Goal: Information Seeking & Learning: Check status

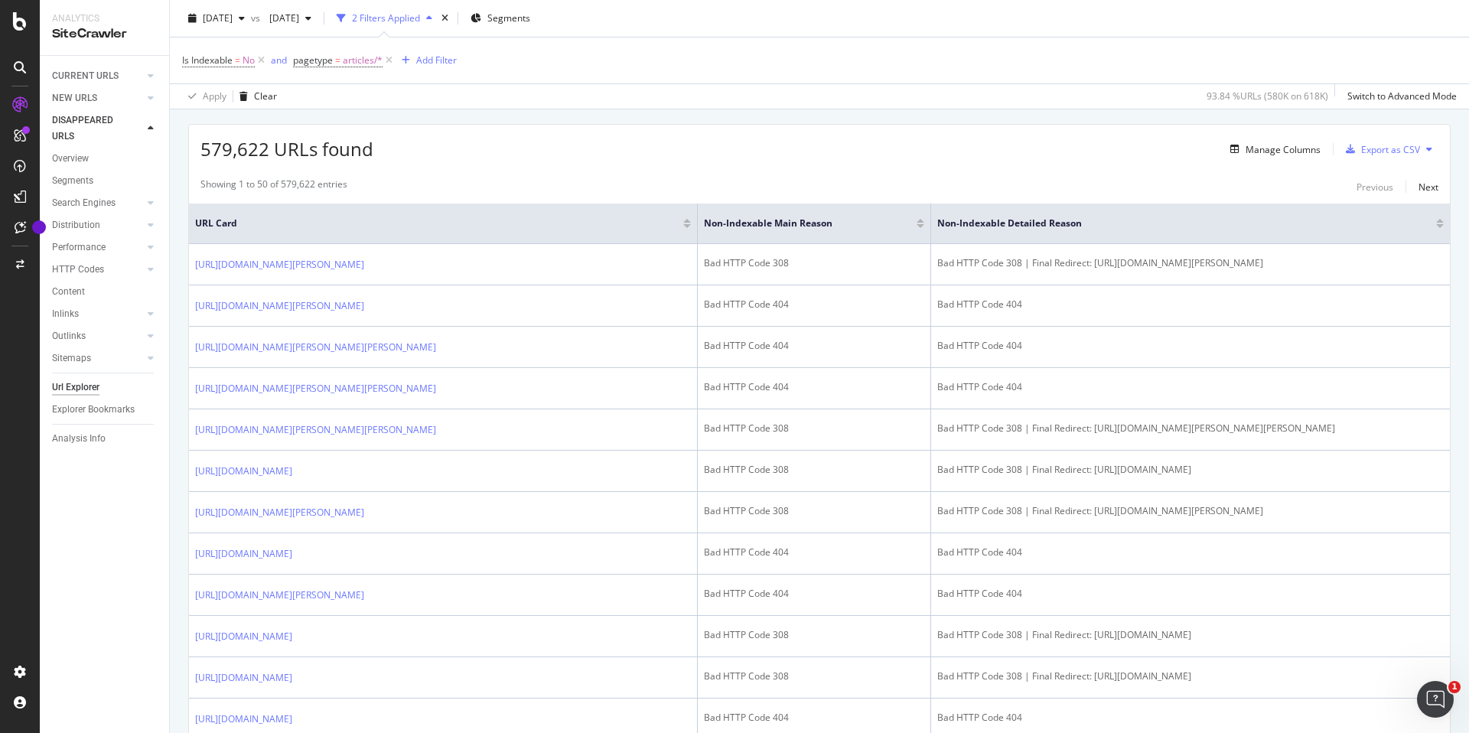
scroll to position [267, 0]
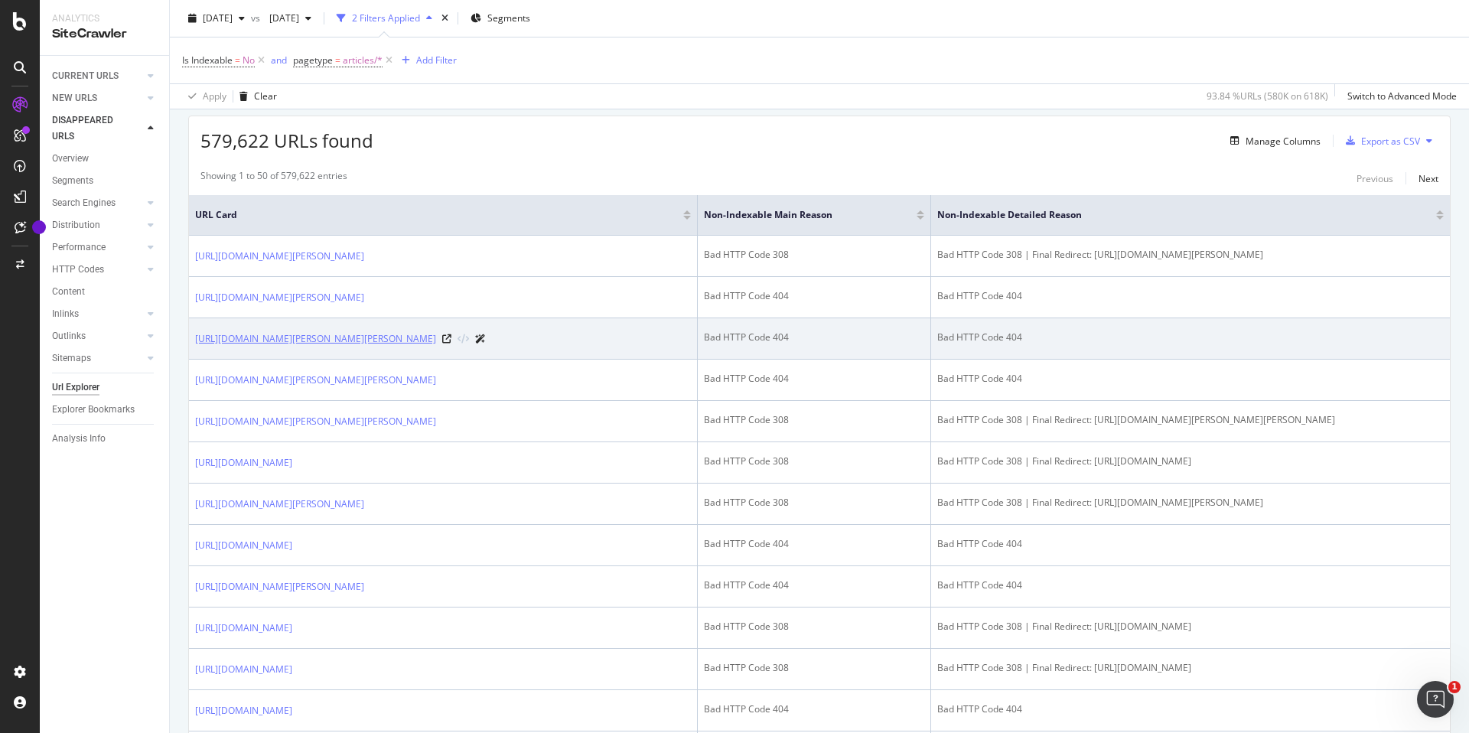
click at [373, 347] on link "[URL][DOMAIN_NAME][PERSON_NAME][PERSON_NAME]" at bounding box center [315, 338] width 241 height 15
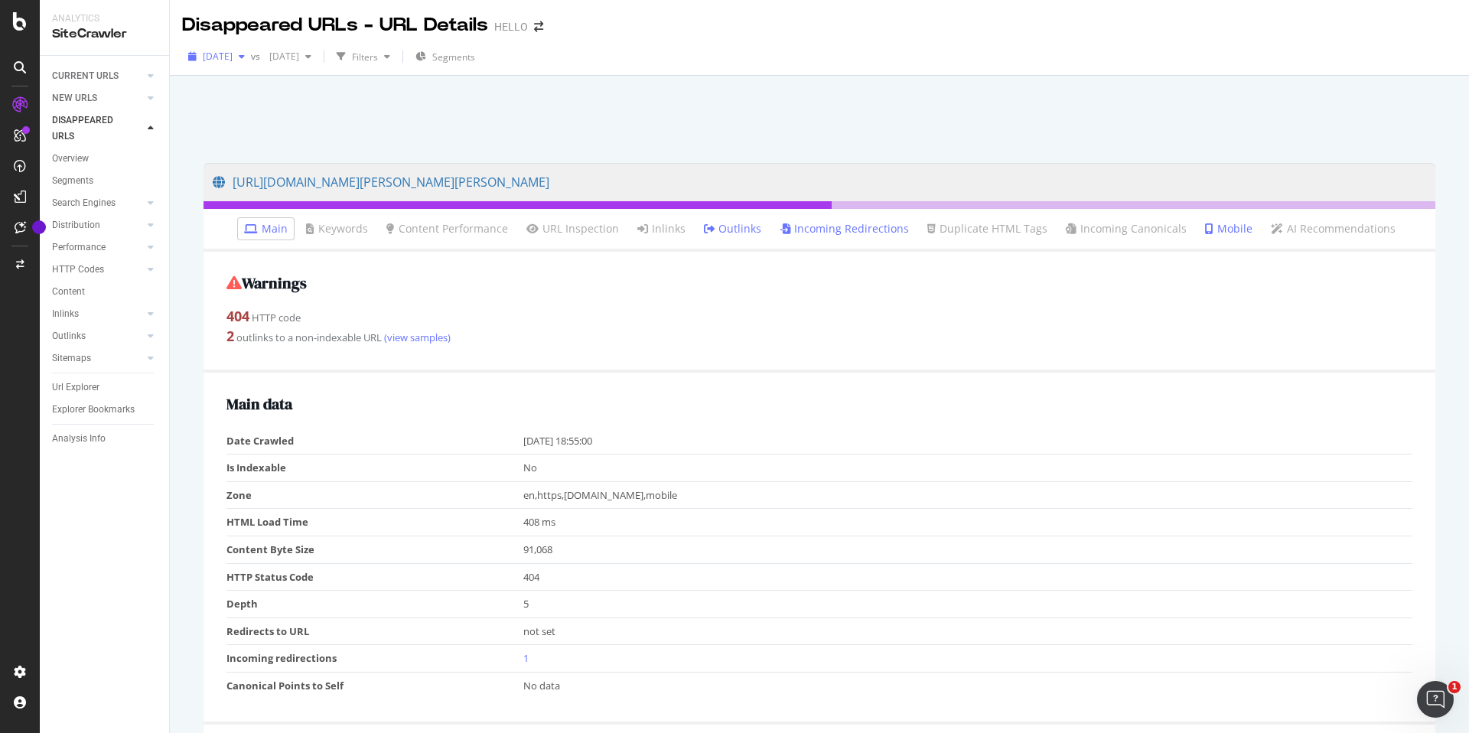
click at [233, 61] on span "[DATE]" at bounding box center [218, 56] width 30 height 13
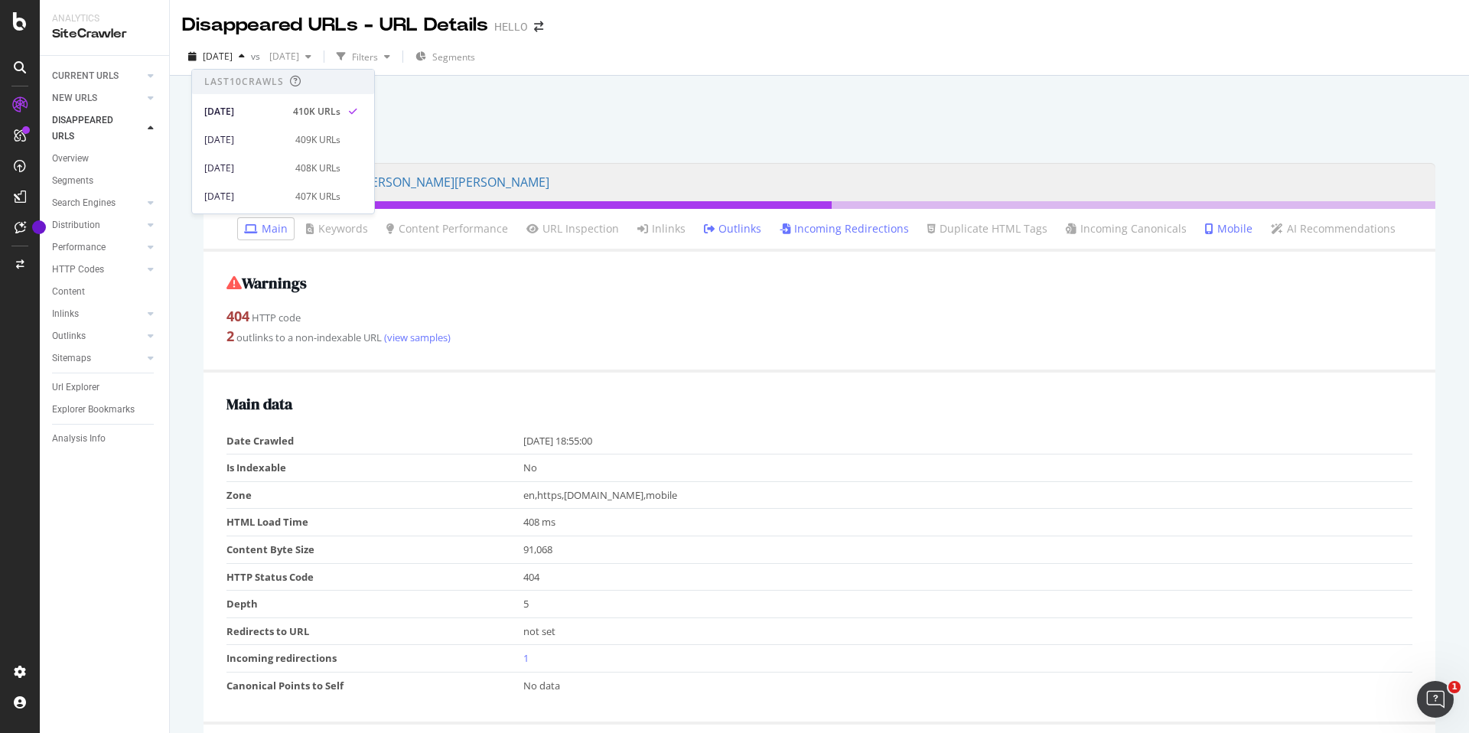
click at [432, 90] on div at bounding box center [819, 115] width 1263 height 65
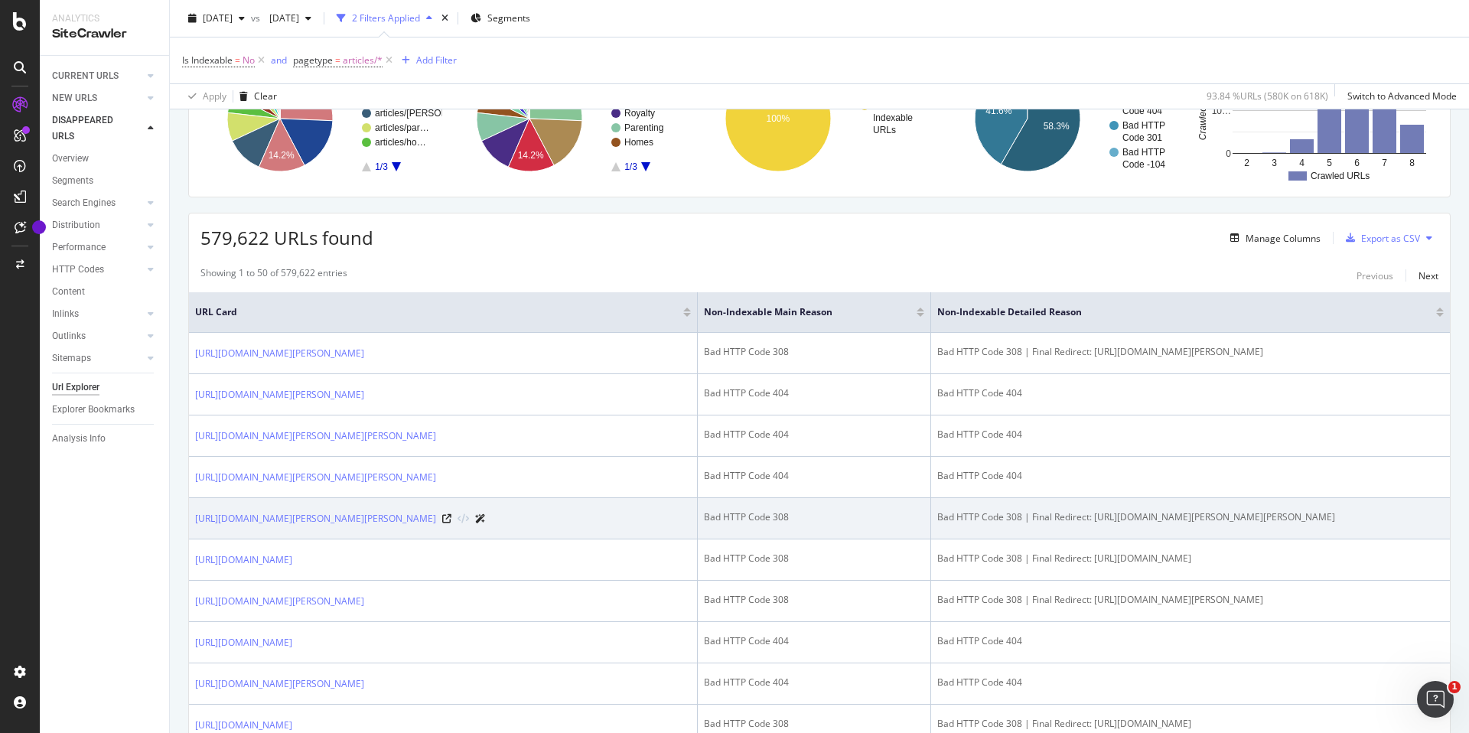
scroll to position [172, 0]
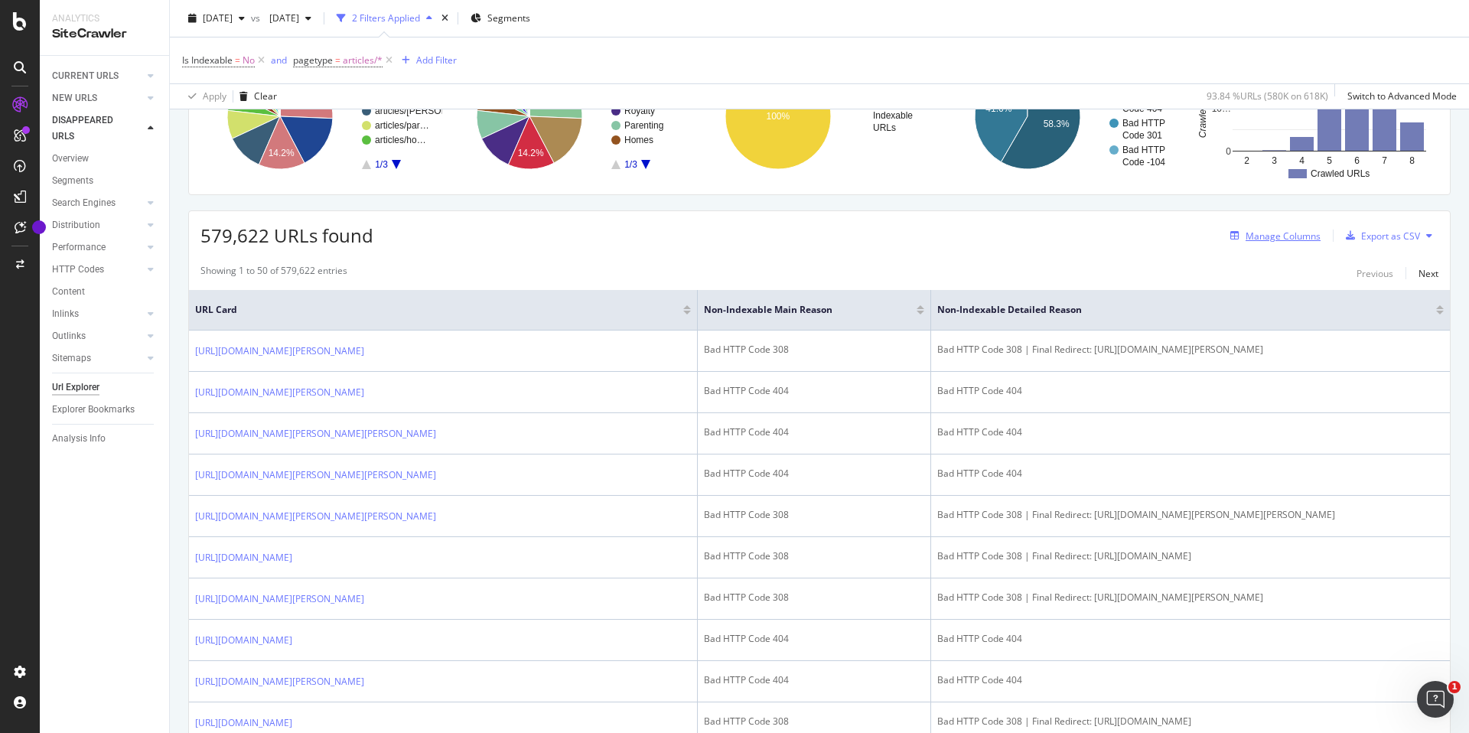
click at [1276, 239] on div "Manage Columns" at bounding box center [1283, 236] width 75 height 13
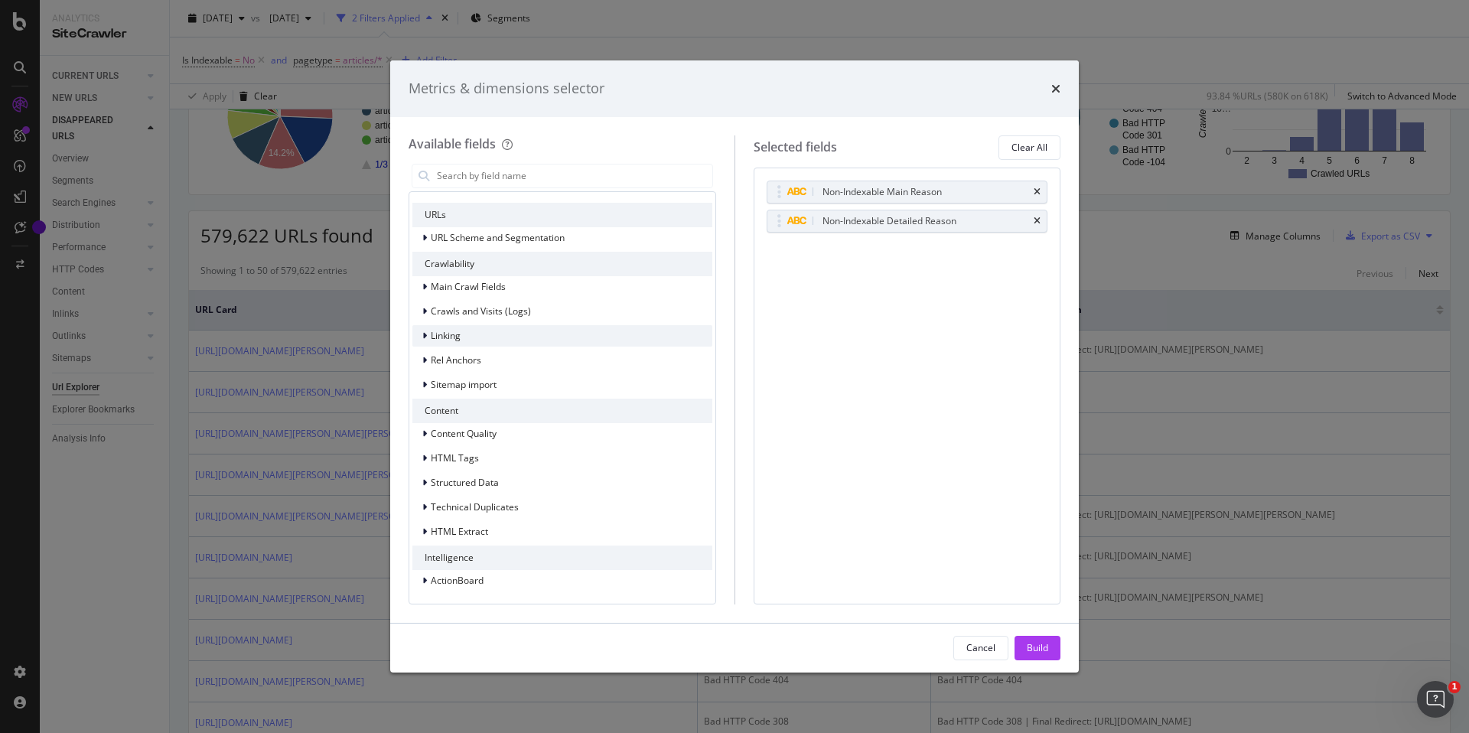
scroll to position [0, 0]
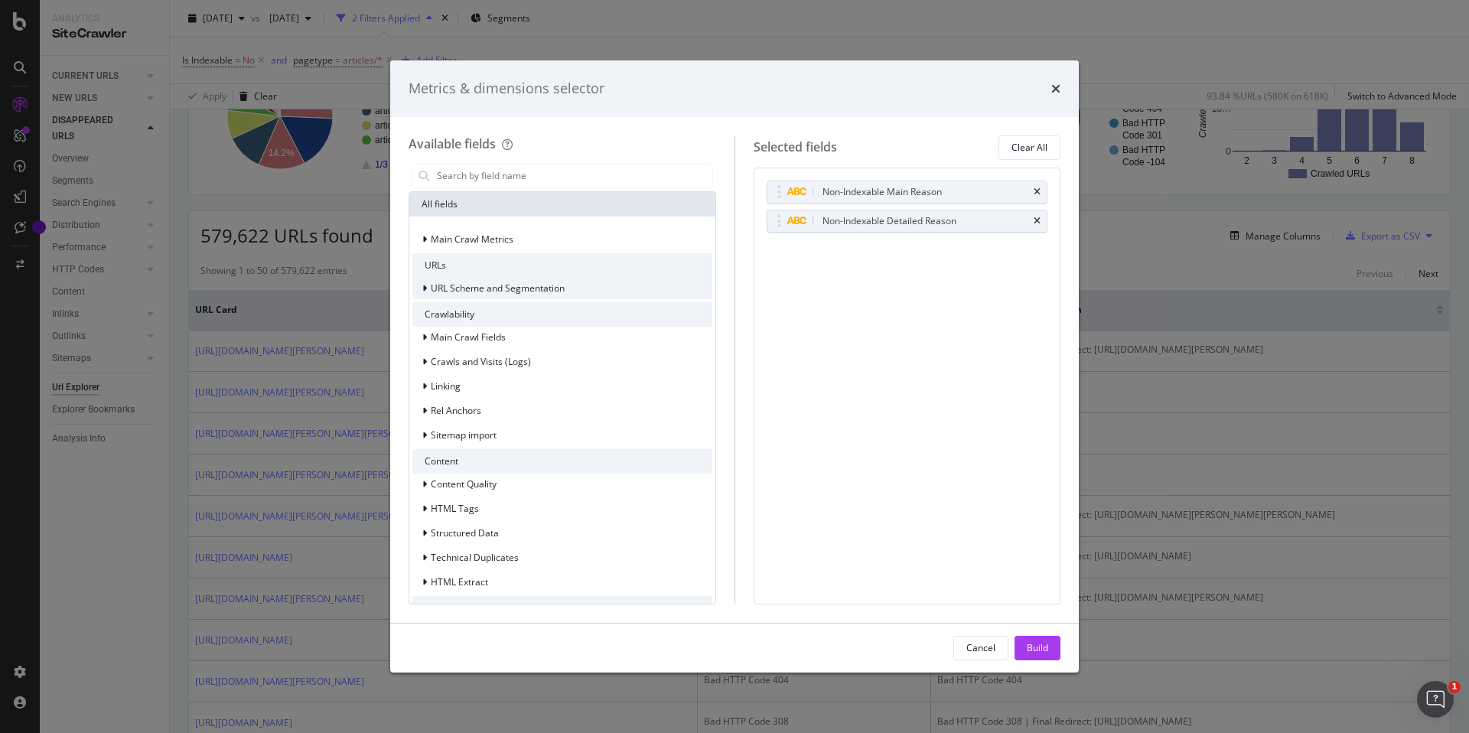
click at [422, 290] on icon "modal" at bounding box center [424, 288] width 5 height 9
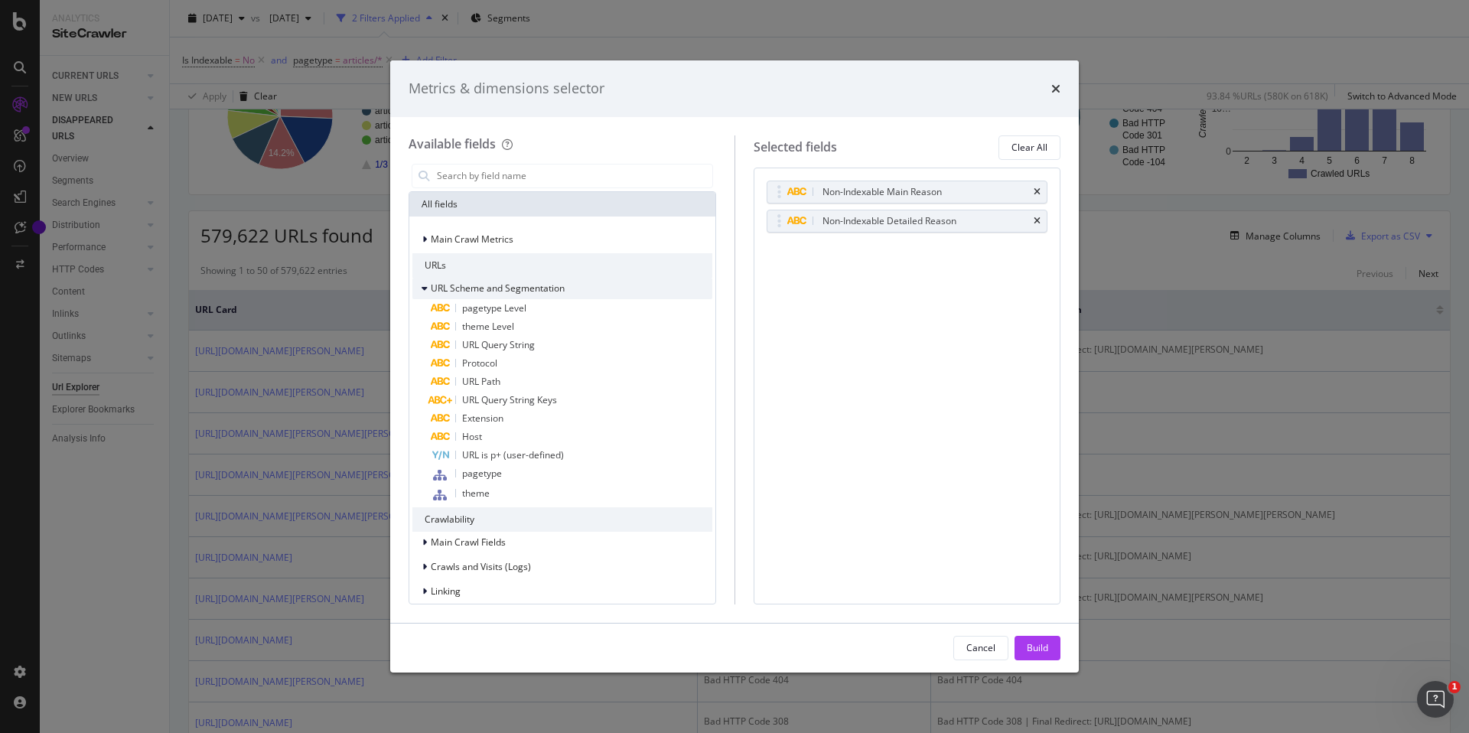
click at [422, 290] on icon "modal" at bounding box center [425, 288] width 6 height 9
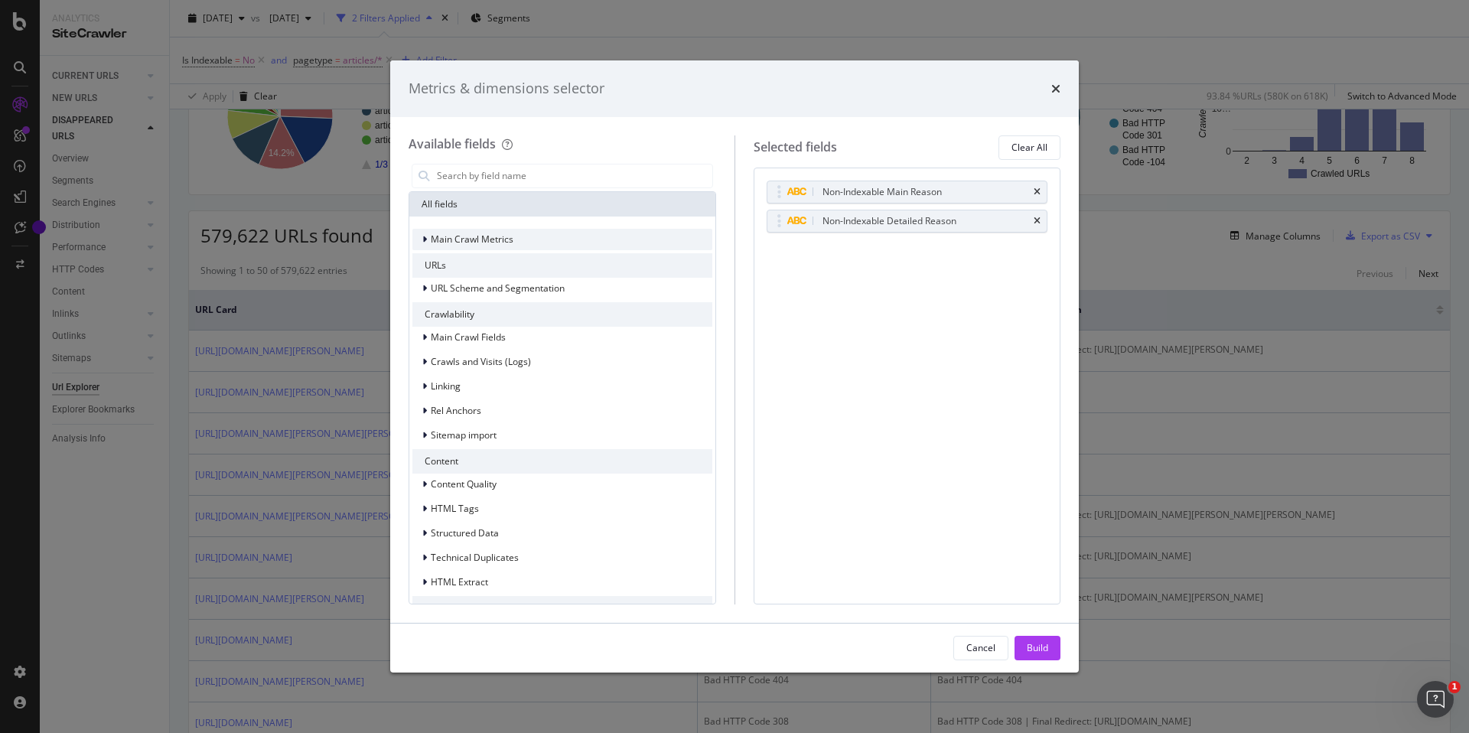
click at [420, 241] on div "Main Crawl Metrics" at bounding box center [462, 239] width 101 height 15
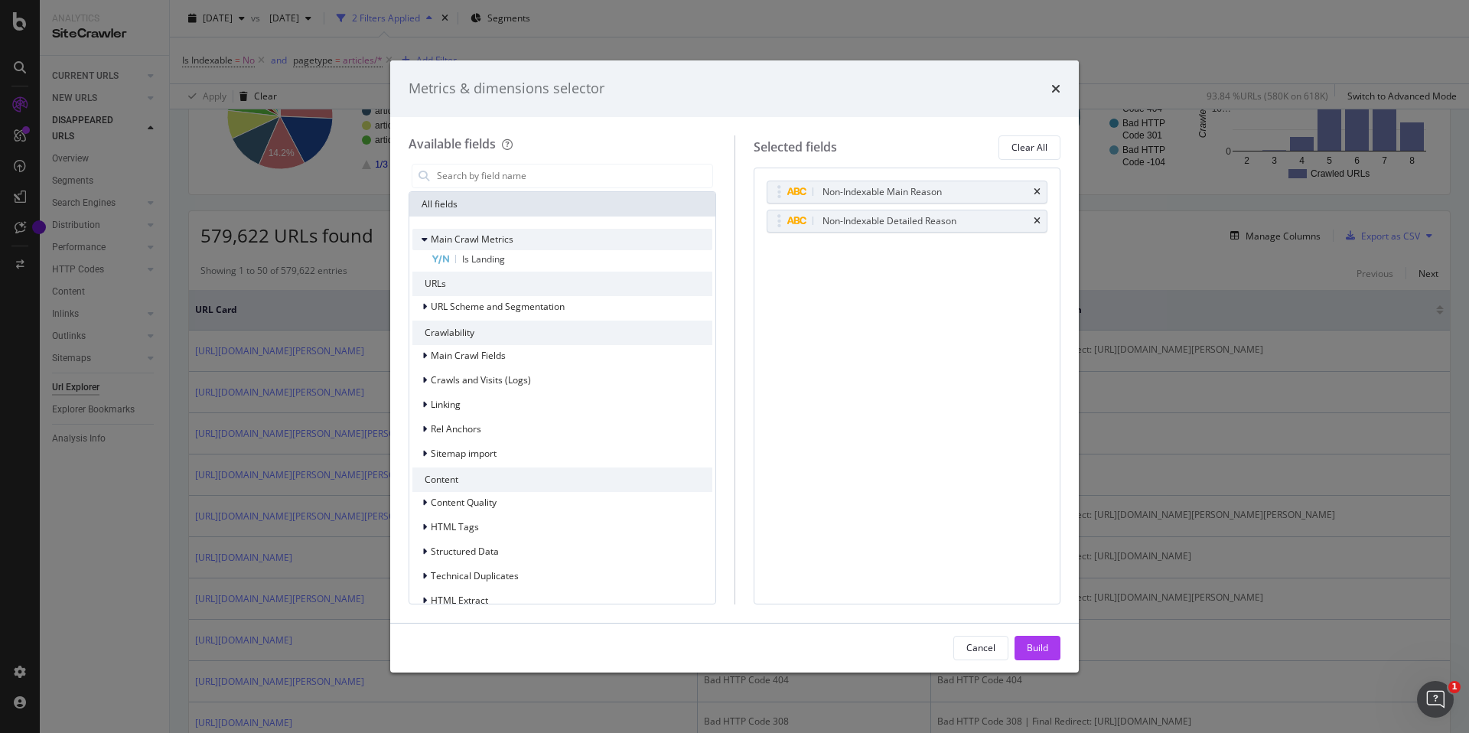
click at [420, 241] on div "Main Crawl Metrics" at bounding box center [462, 239] width 101 height 15
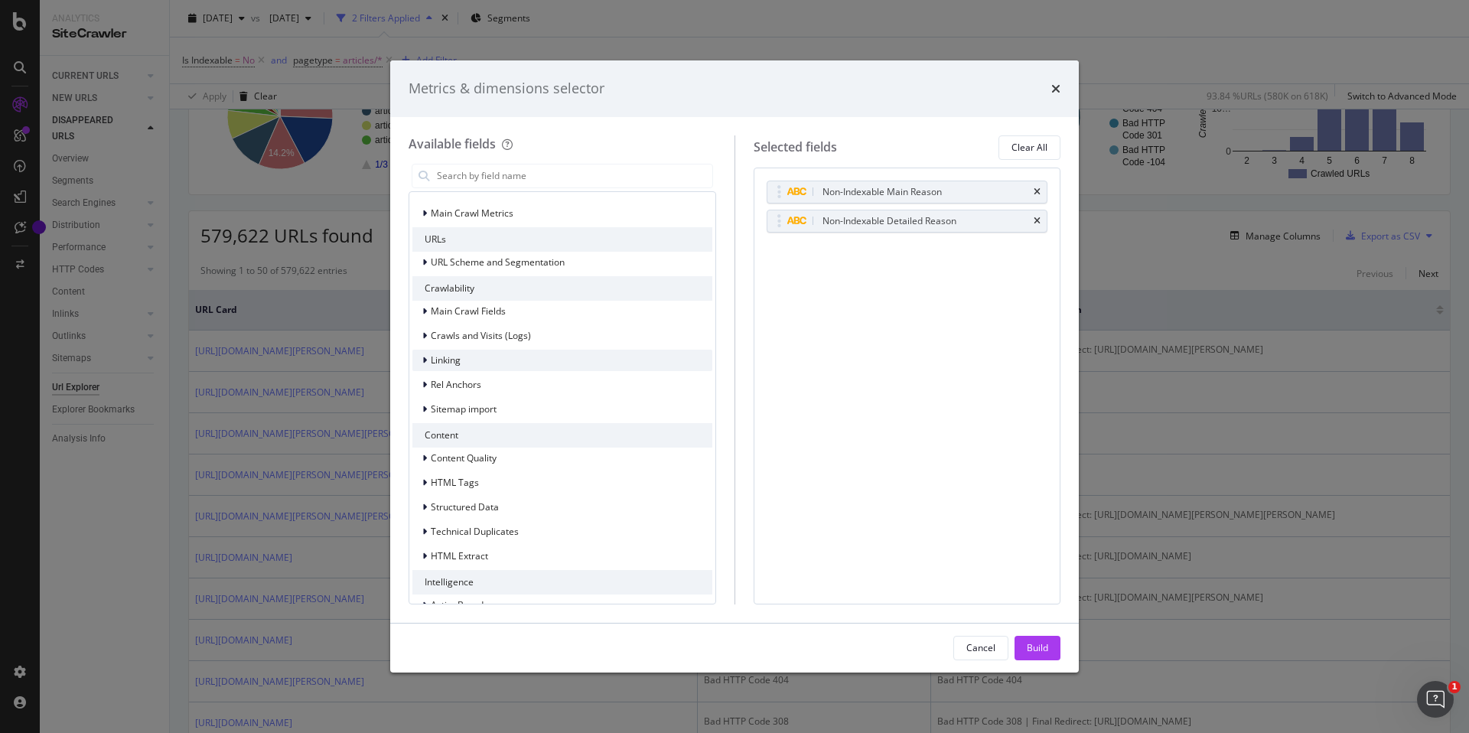
scroll to position [27, 0]
click at [472, 171] on input "modal" at bounding box center [573, 176] width 277 height 23
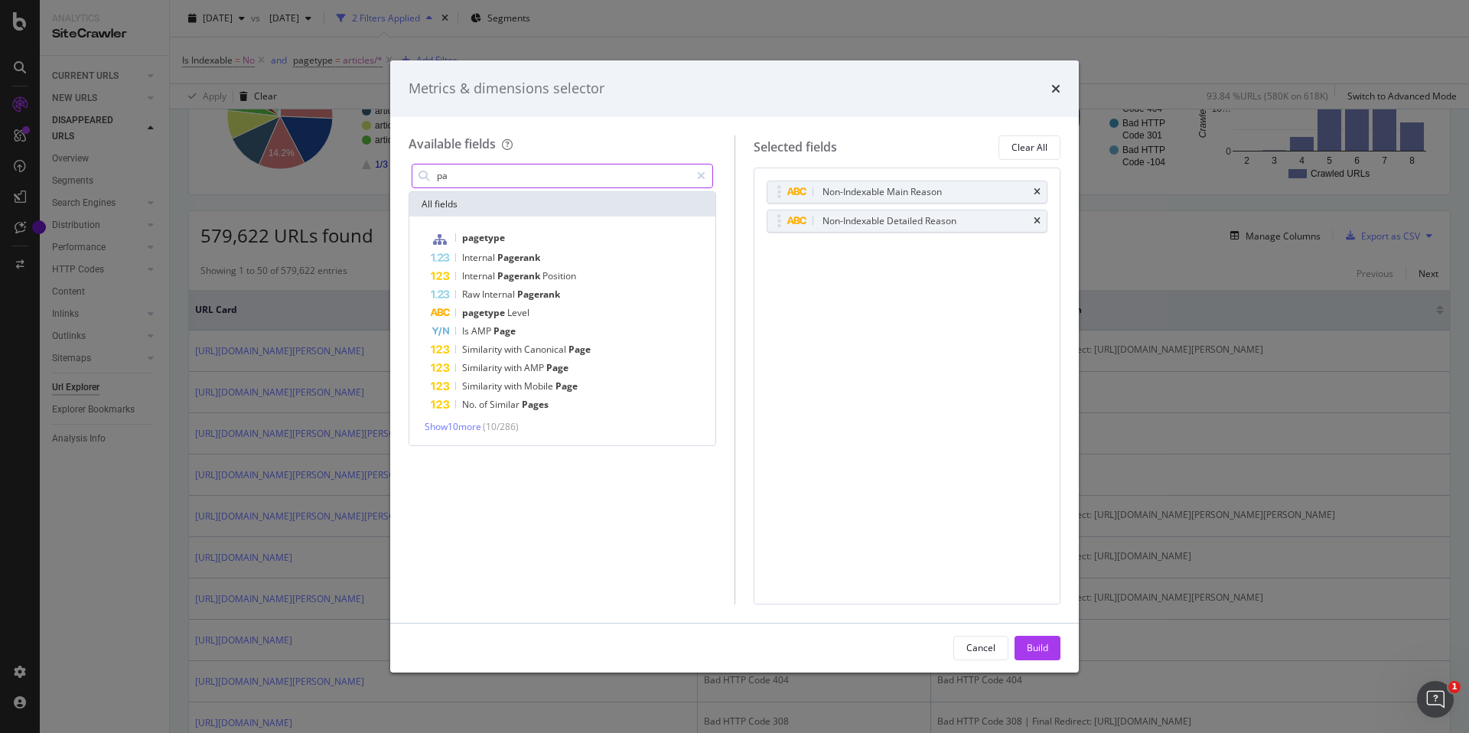
type input "p"
type input "r"
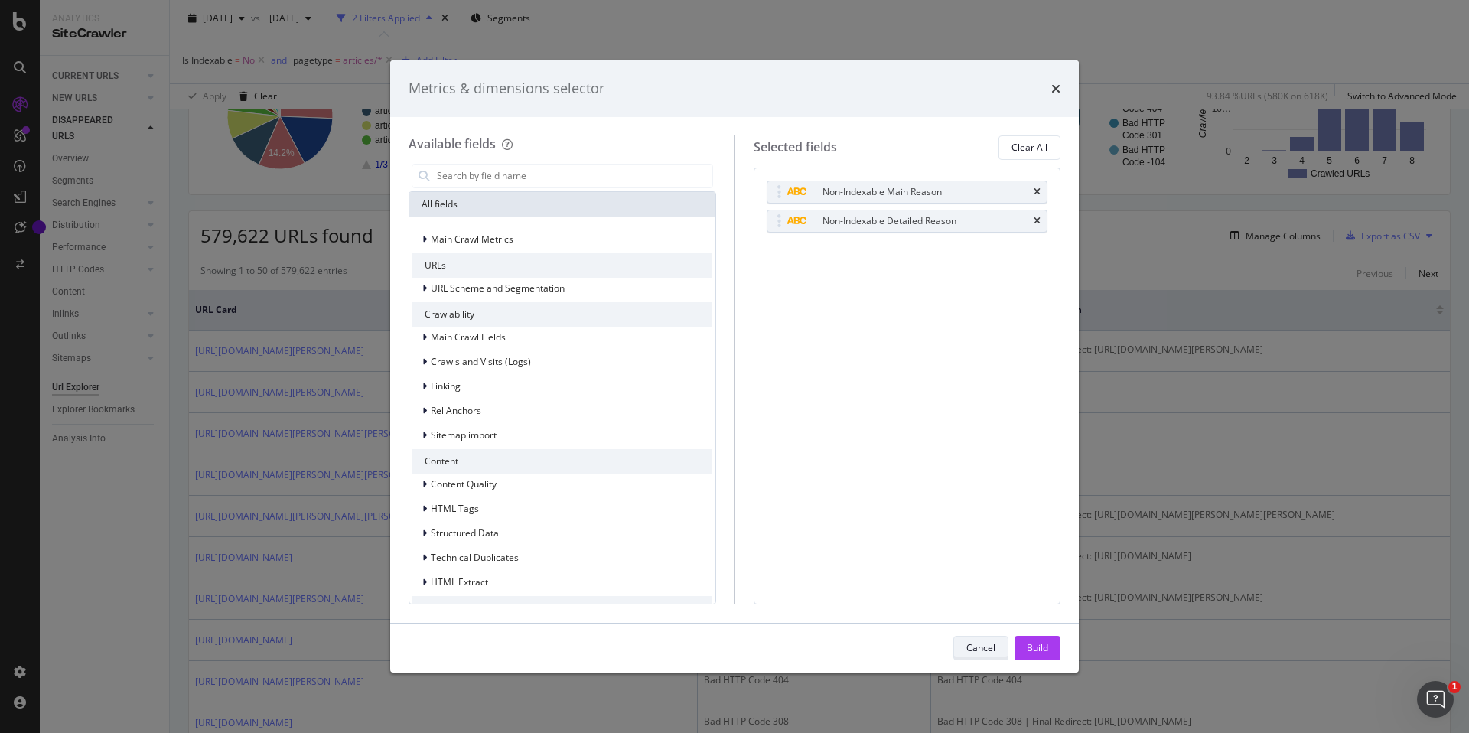
click at [976, 655] on div "Cancel" at bounding box center [980, 647] width 29 height 21
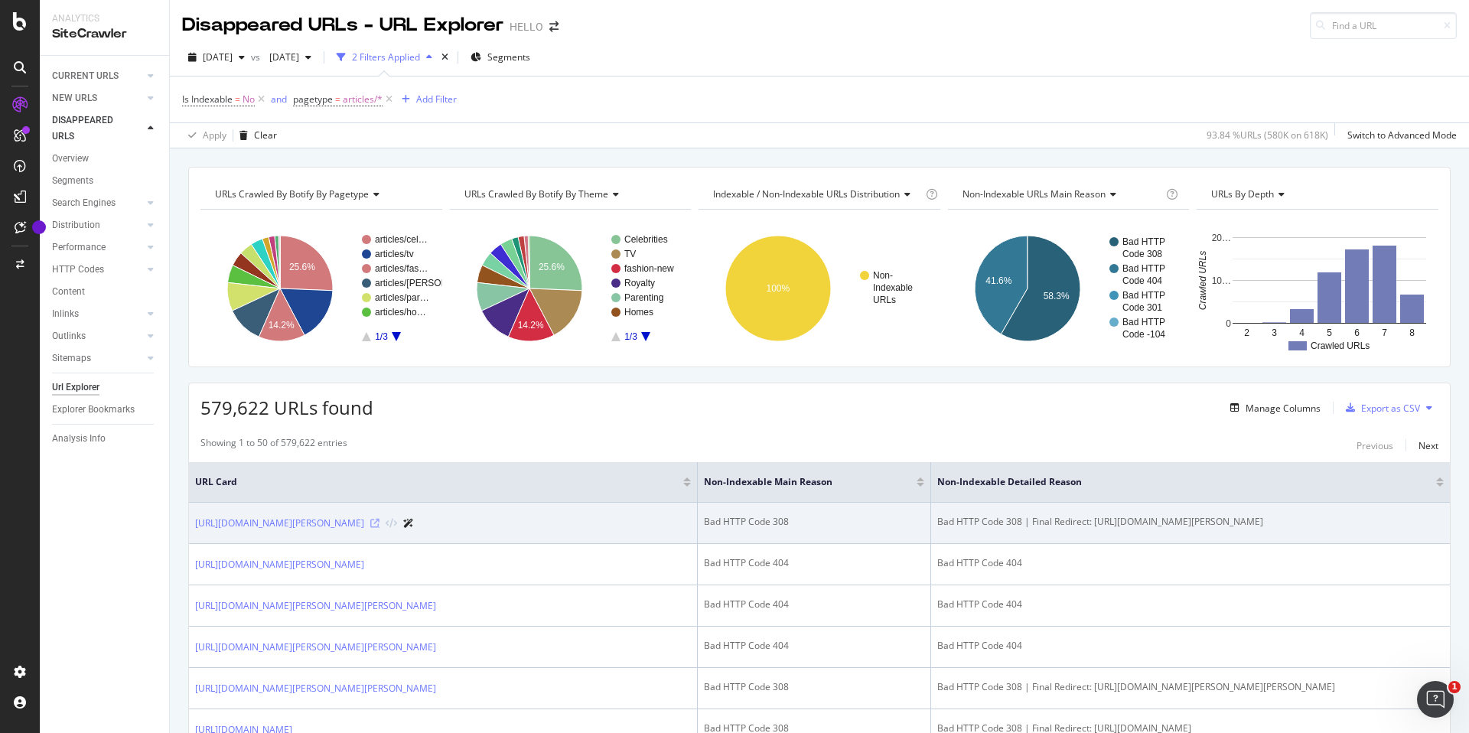
click at [380, 528] on icon at bounding box center [374, 523] width 9 height 9
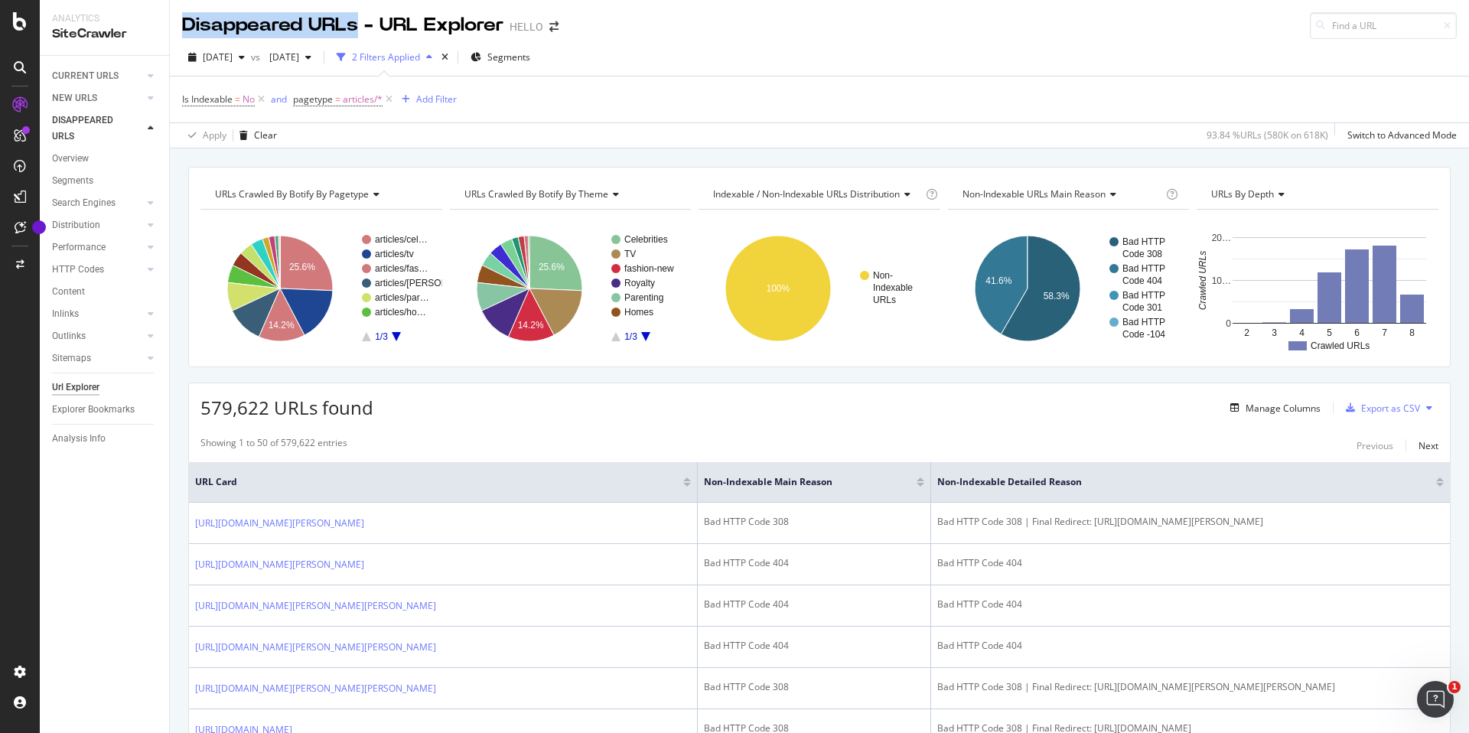
drag, startPoint x: 183, startPoint y: 21, endPoint x: 354, endPoint y: 28, distance: 170.8
click at [354, 28] on div "Disappeared URLs - URL Explorer" at bounding box center [342, 25] width 321 height 26
copy div "Disappeared URLs"
click at [393, 99] on icon at bounding box center [389, 99] width 13 height 15
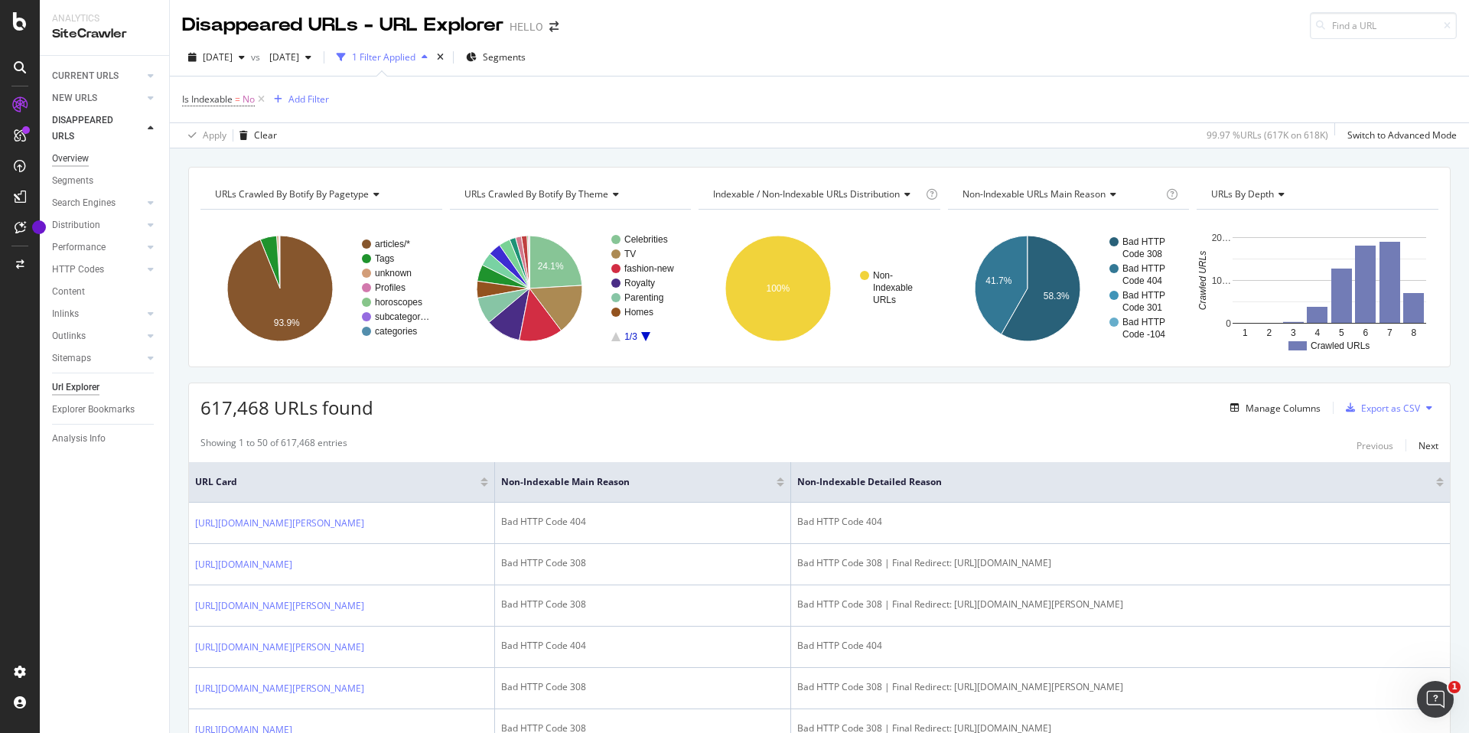
click at [82, 155] on div "Overview" at bounding box center [70, 159] width 37 height 16
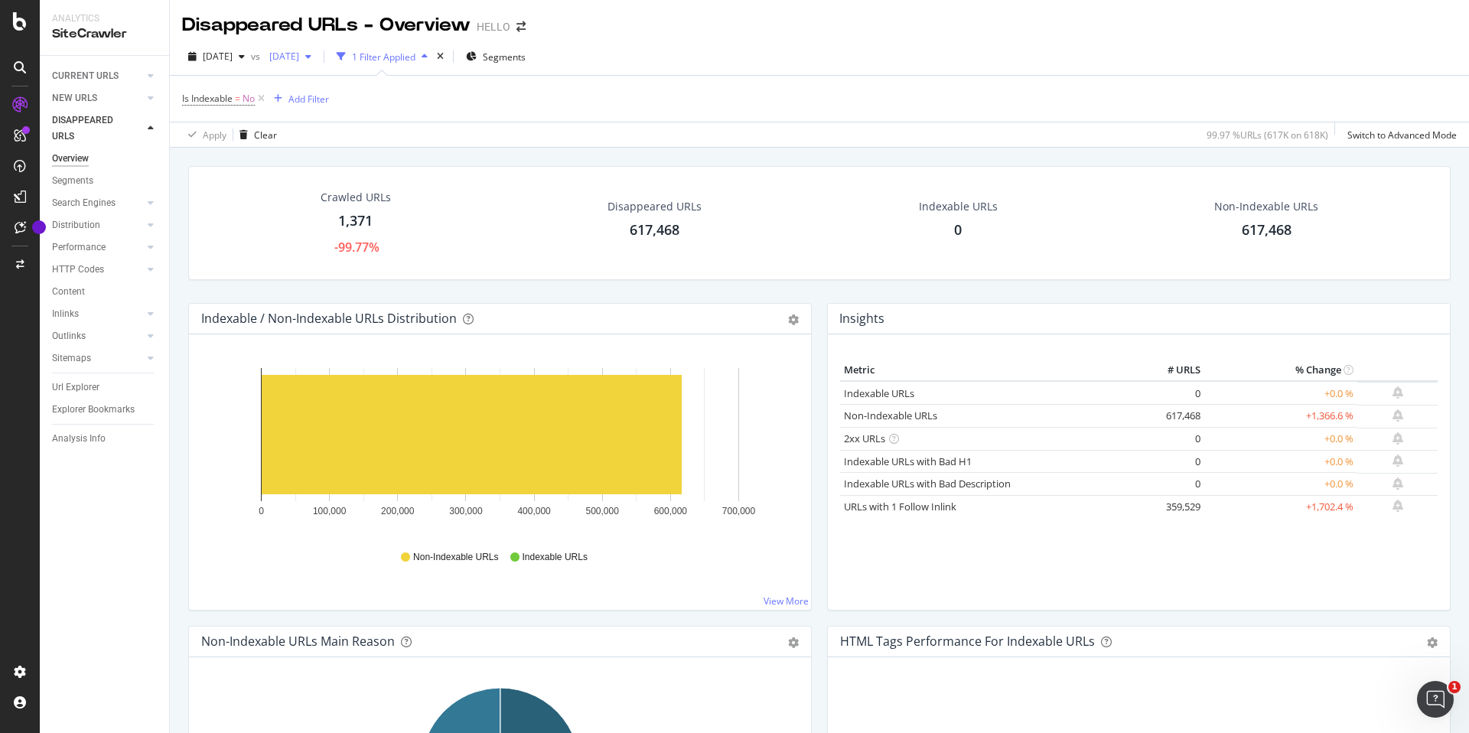
click at [318, 58] on div "button" at bounding box center [308, 56] width 18 height 9
click at [353, 165] on div "[DATE]" at bounding box center [339, 162] width 82 height 14
click at [444, 56] on icon "times" at bounding box center [440, 56] width 7 height 9
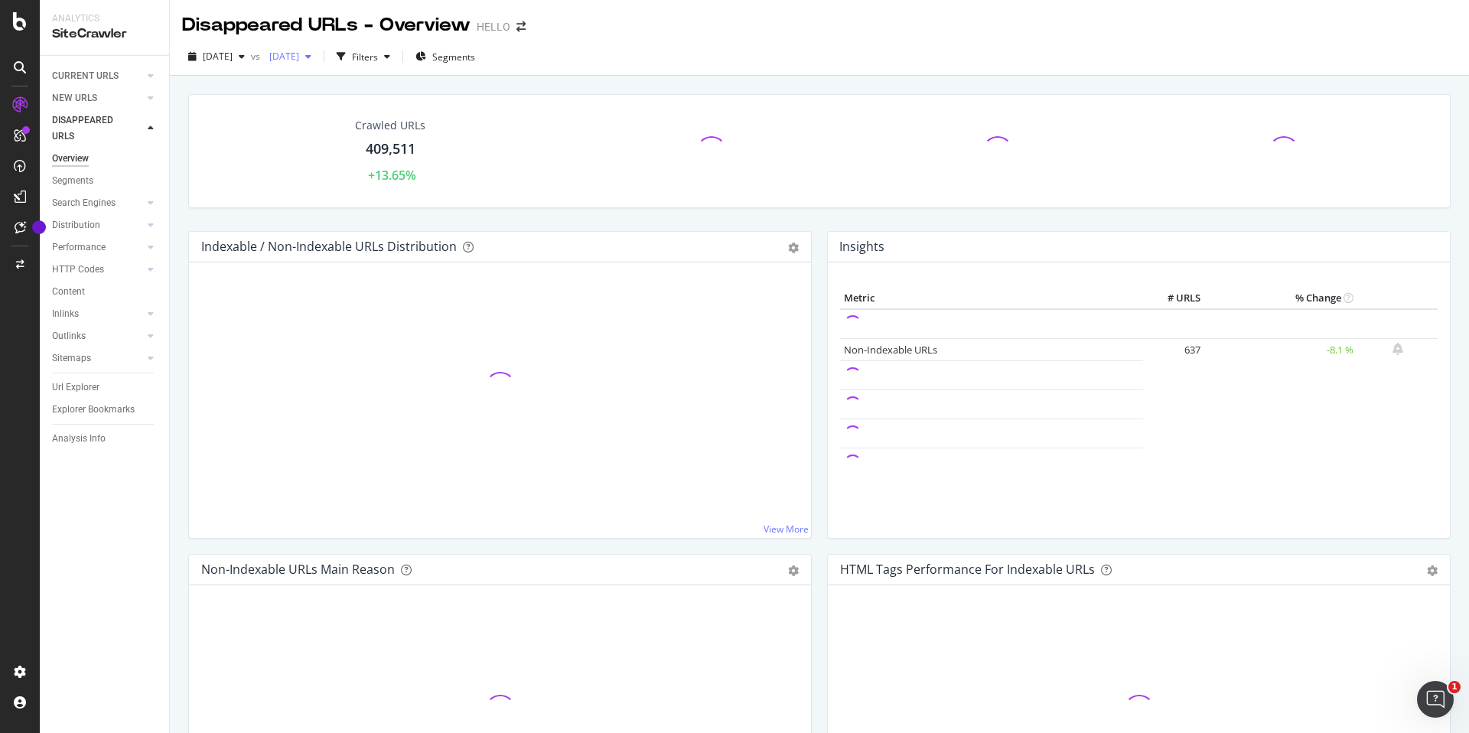
click at [311, 57] on icon "button" at bounding box center [308, 56] width 6 height 9
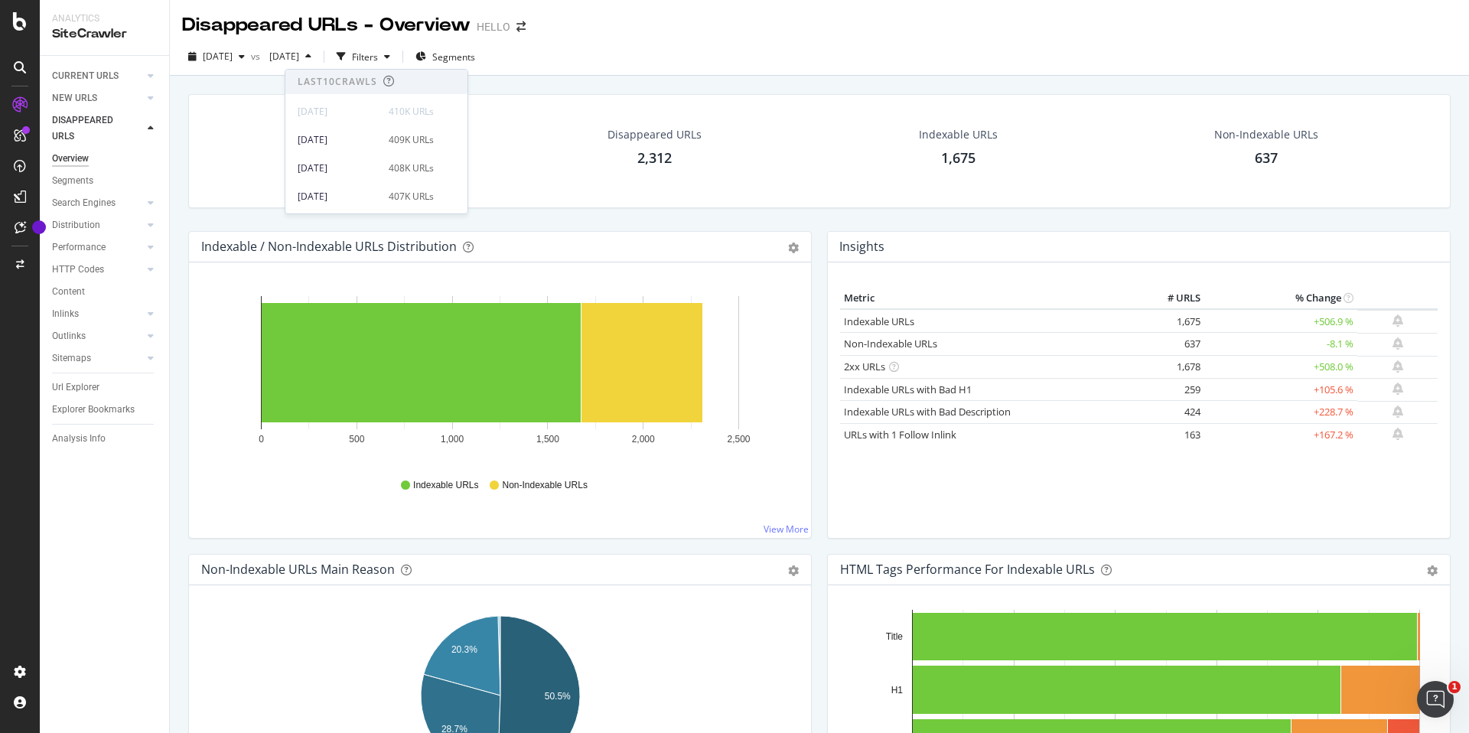
click at [349, 77] on div "Last 10 Crawls" at bounding box center [338, 81] width 80 height 13
click at [539, 95] on div "Crawled URLs 409,511 +13.65% Disappeared URLs 2,312 Indexable URLs 1,675 Non-In…" at bounding box center [819, 151] width 1263 height 114
click at [318, 58] on div "button" at bounding box center [308, 56] width 18 height 9
click at [331, 145] on div "[DATE]" at bounding box center [339, 140] width 82 height 14
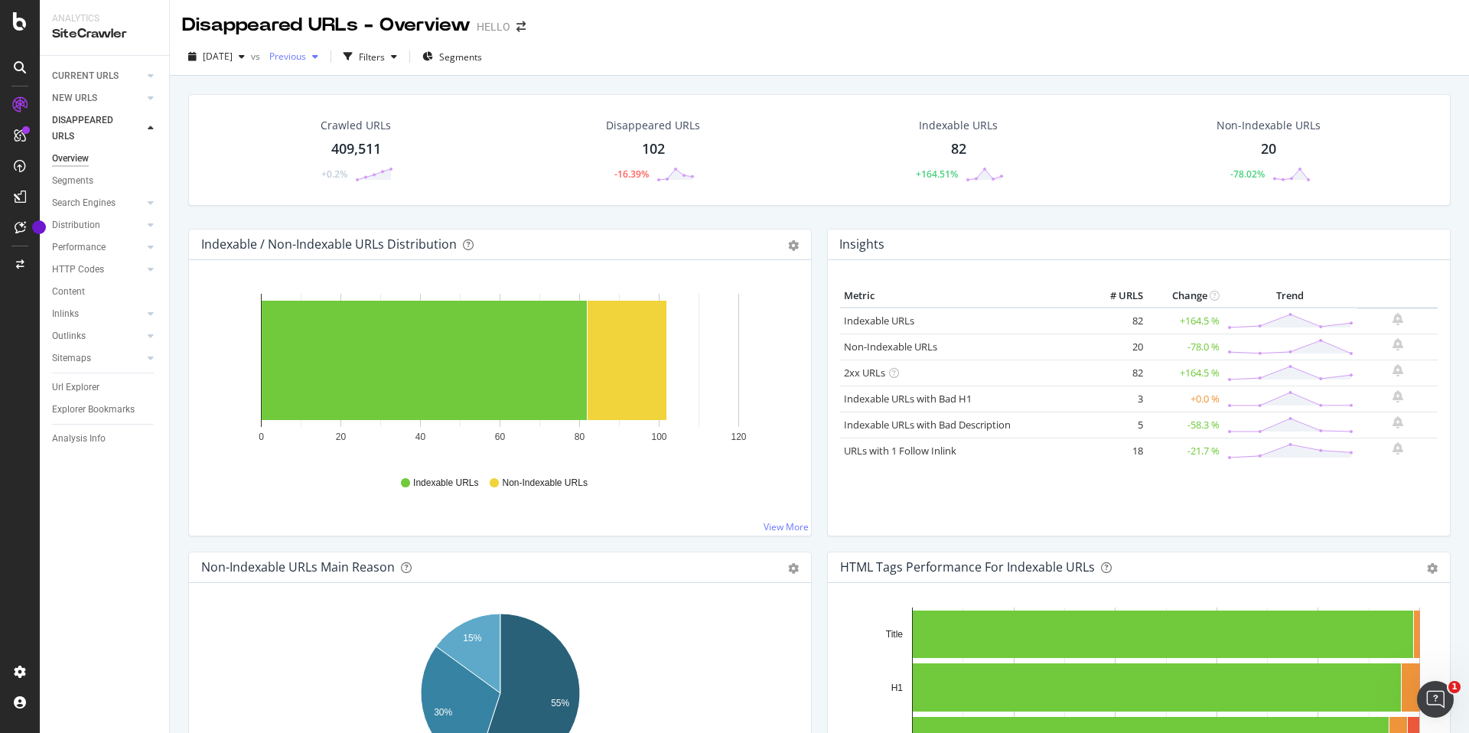
click at [306, 54] on span "Previous" at bounding box center [284, 56] width 43 height 13
click at [363, 145] on div "[DATE]" at bounding box center [339, 145] width 82 height 14
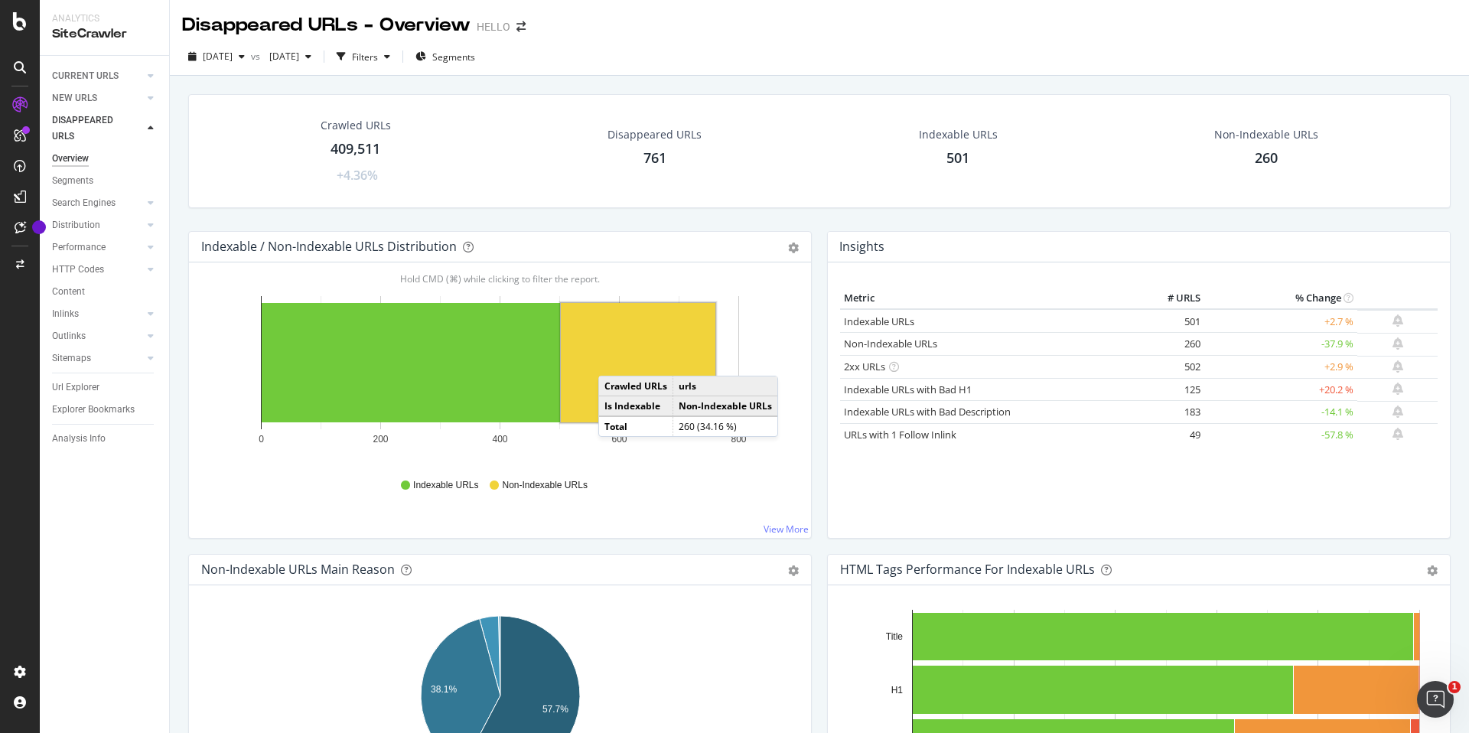
click at [614, 360] on rect "A chart." at bounding box center [638, 362] width 155 height 119
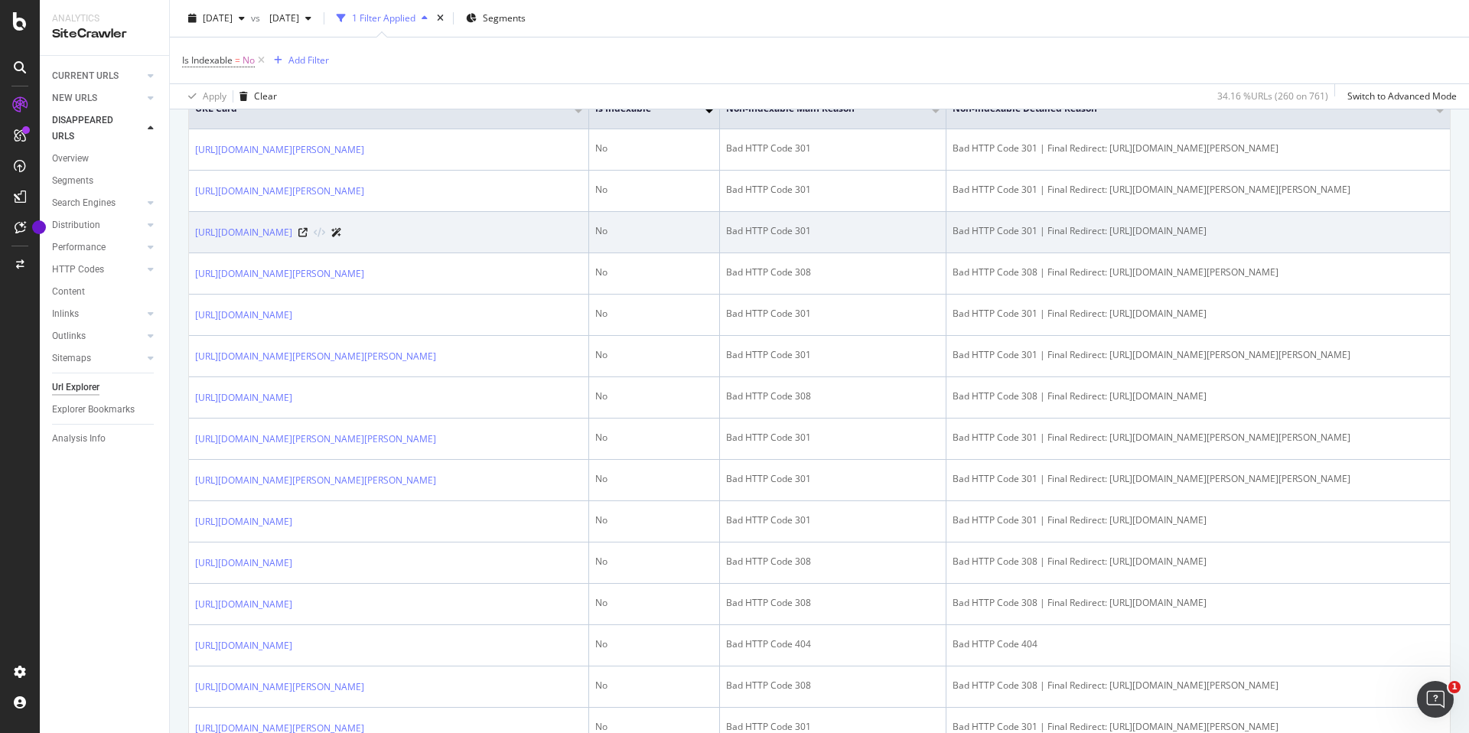
scroll to position [373, 0]
click at [308, 238] on icon at bounding box center [302, 233] width 9 height 9
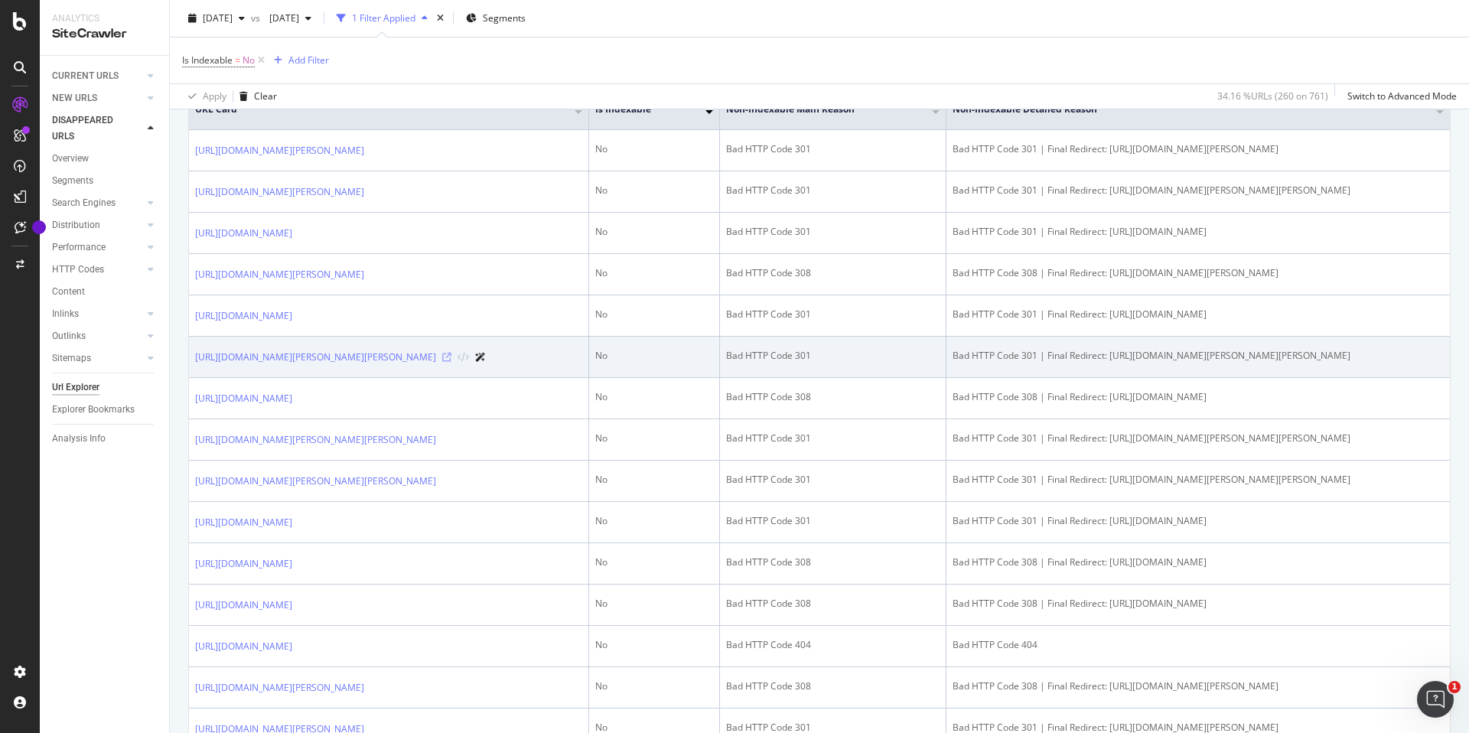
click at [451, 362] on icon at bounding box center [446, 357] width 9 height 9
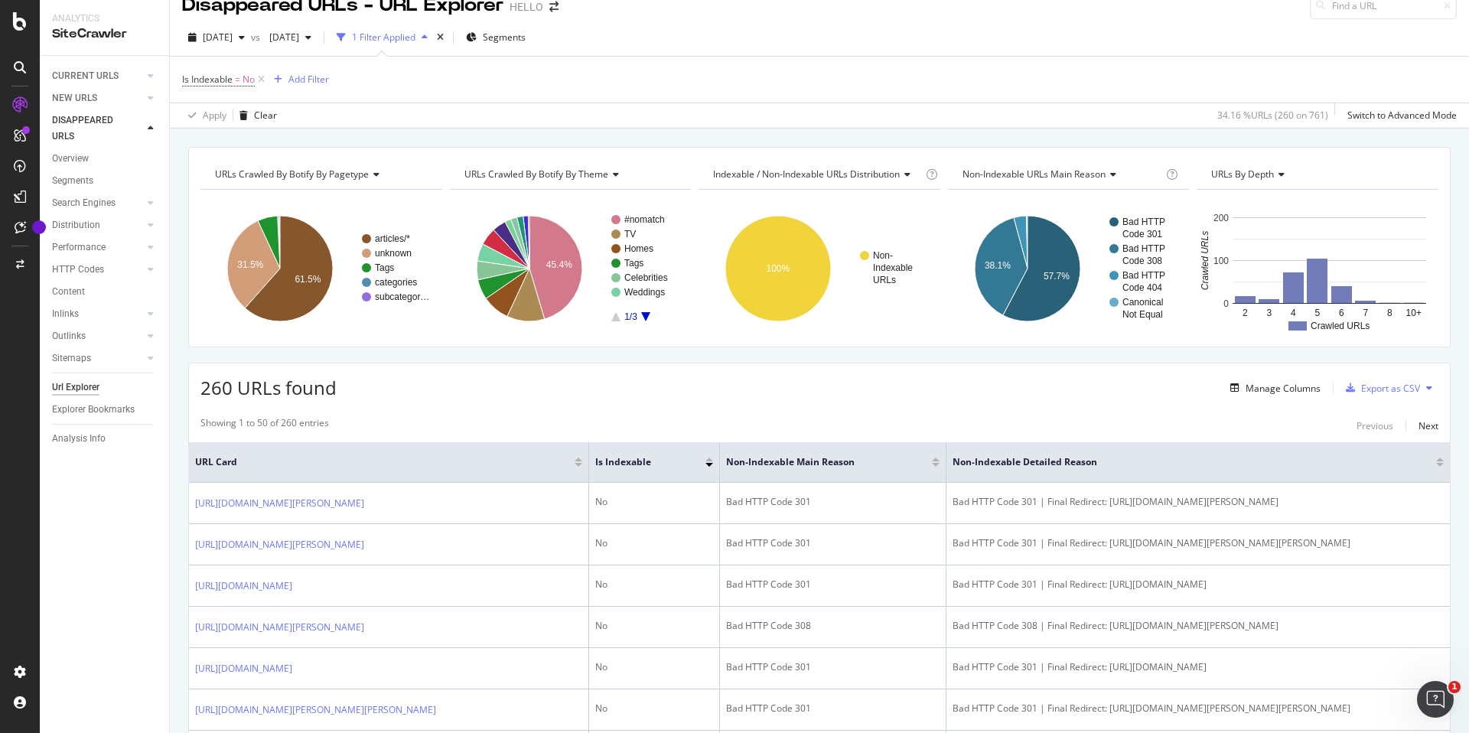
scroll to position [0, 0]
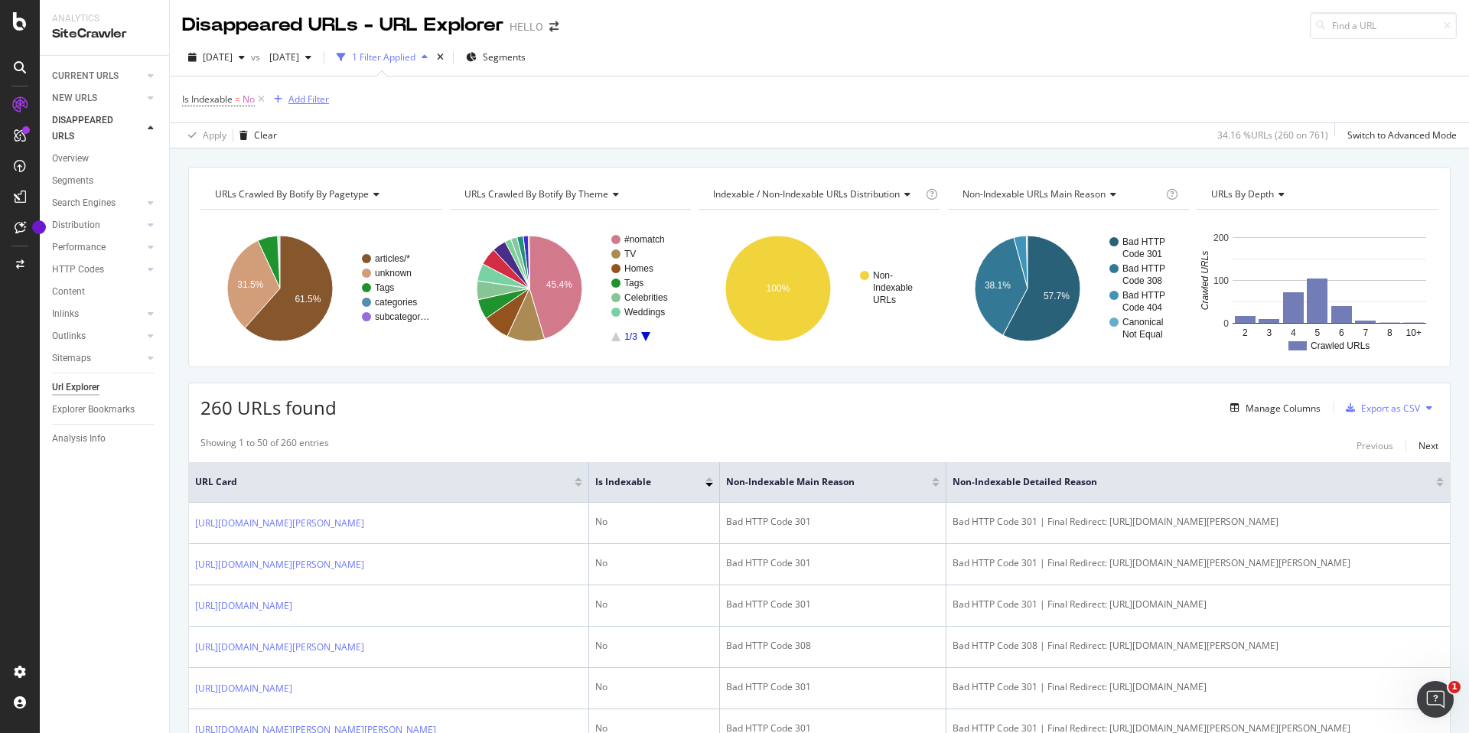
click at [304, 99] on div "Add Filter" at bounding box center [308, 99] width 41 height 13
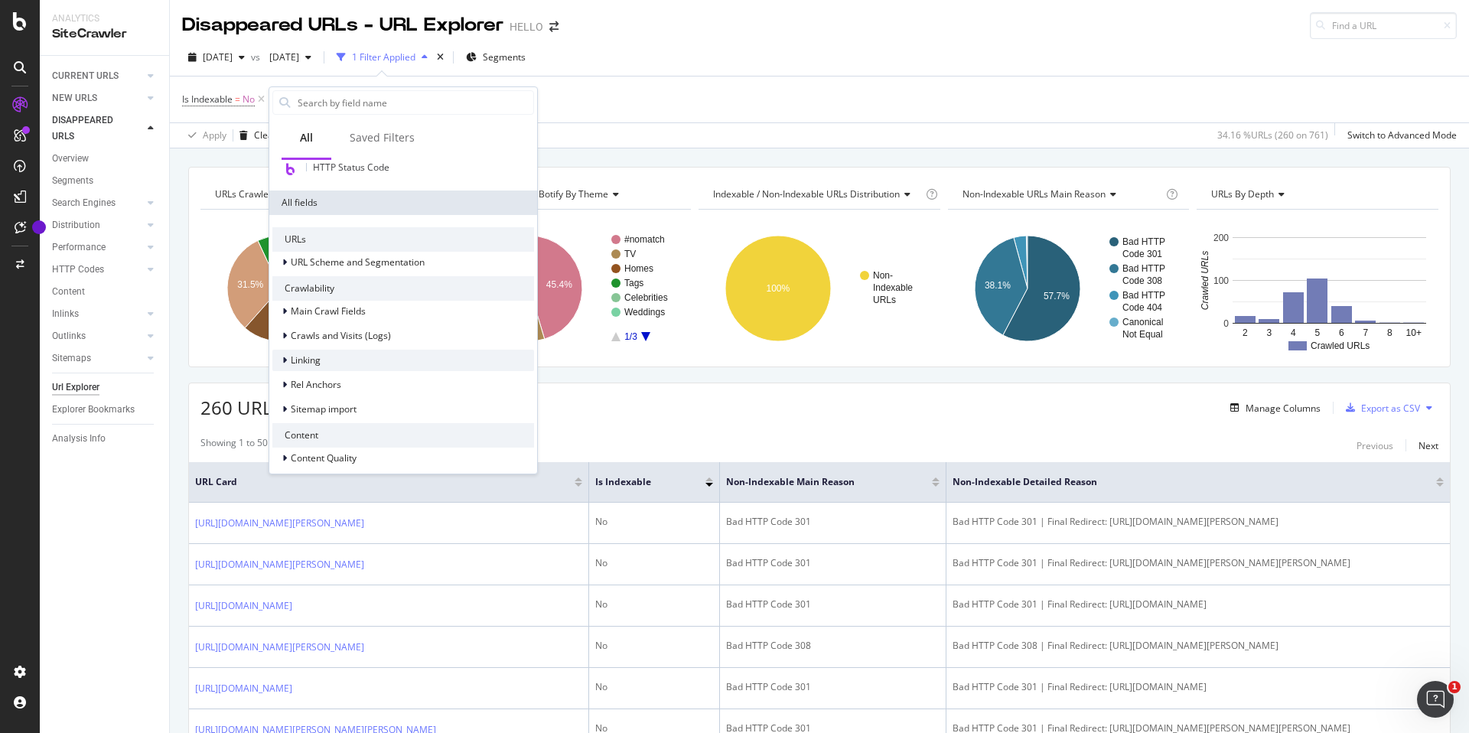
scroll to position [137, 0]
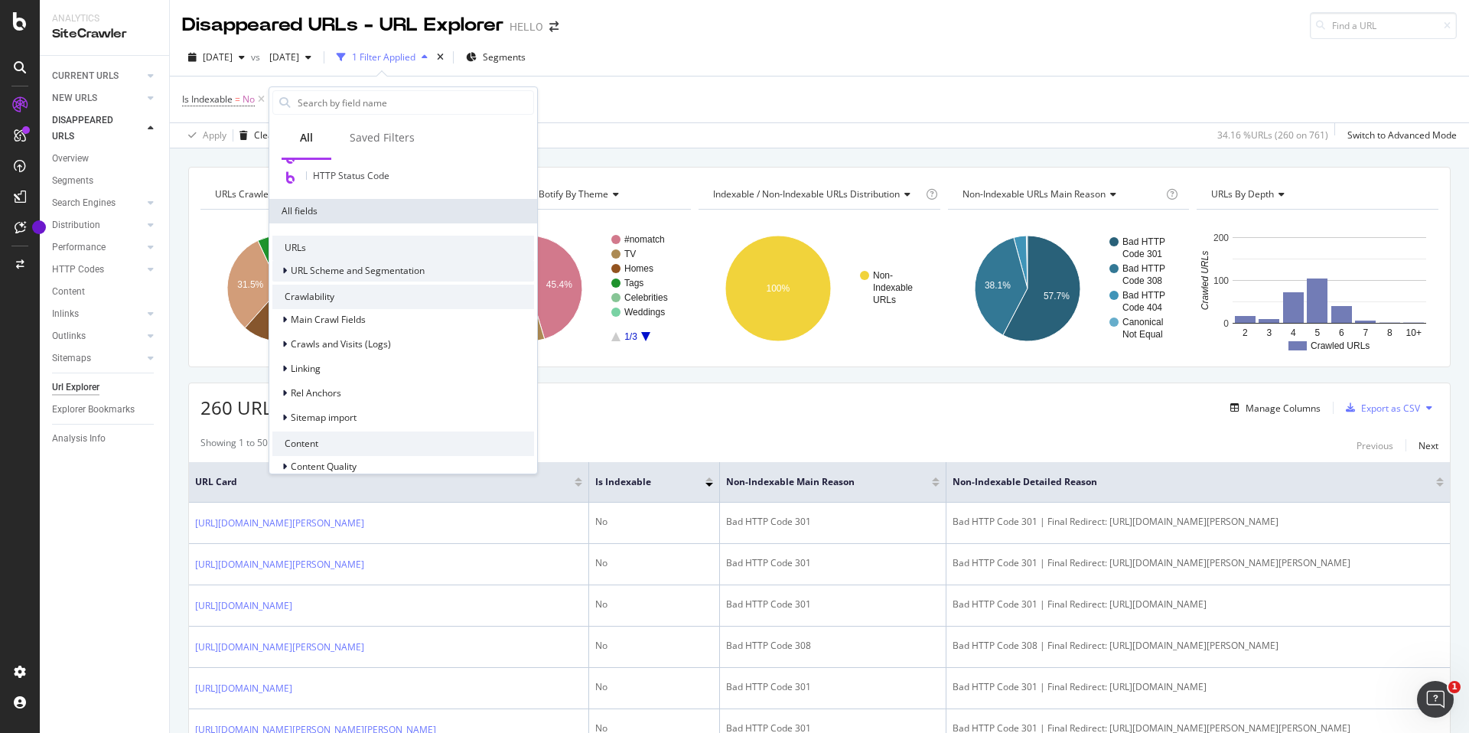
click at [291, 269] on span "URL Scheme and Segmentation" at bounding box center [358, 270] width 134 height 13
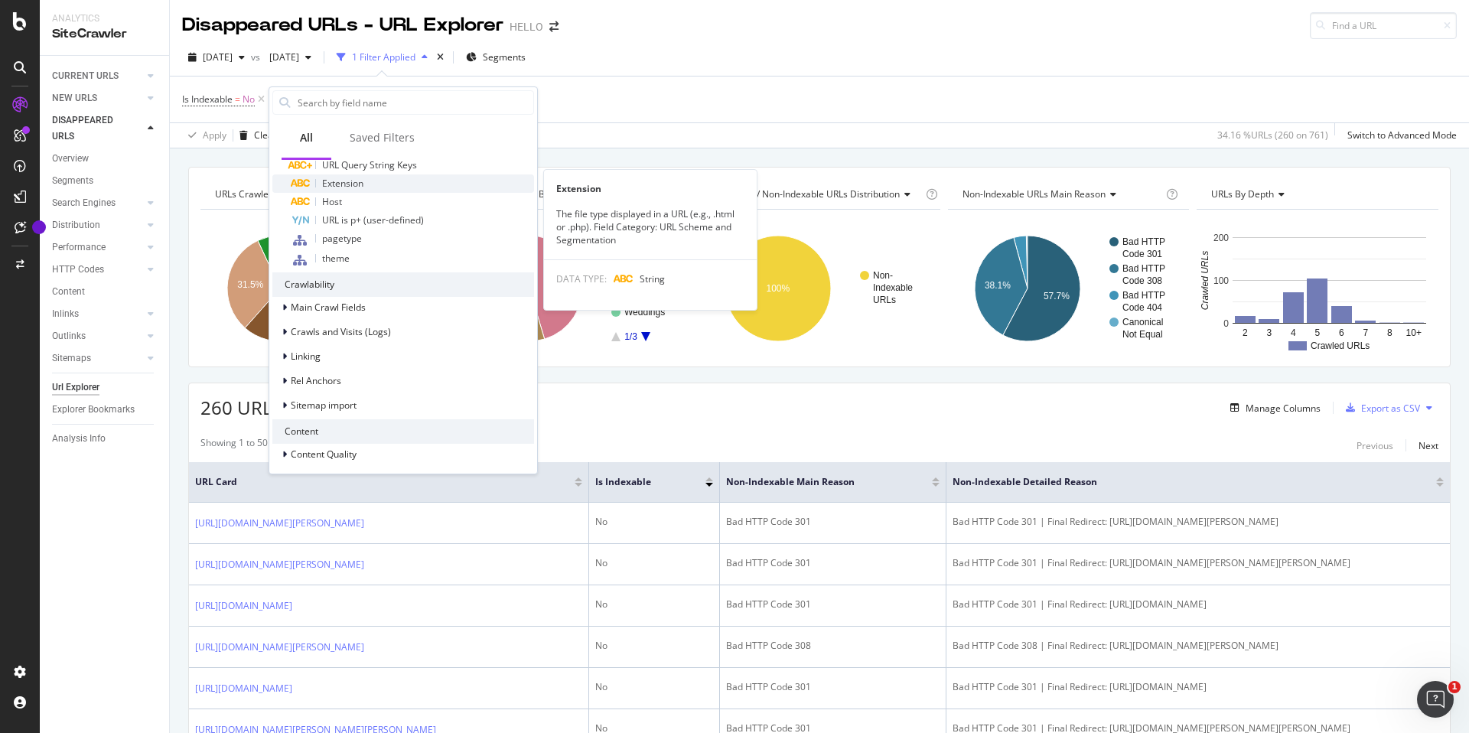
scroll to position [393, 0]
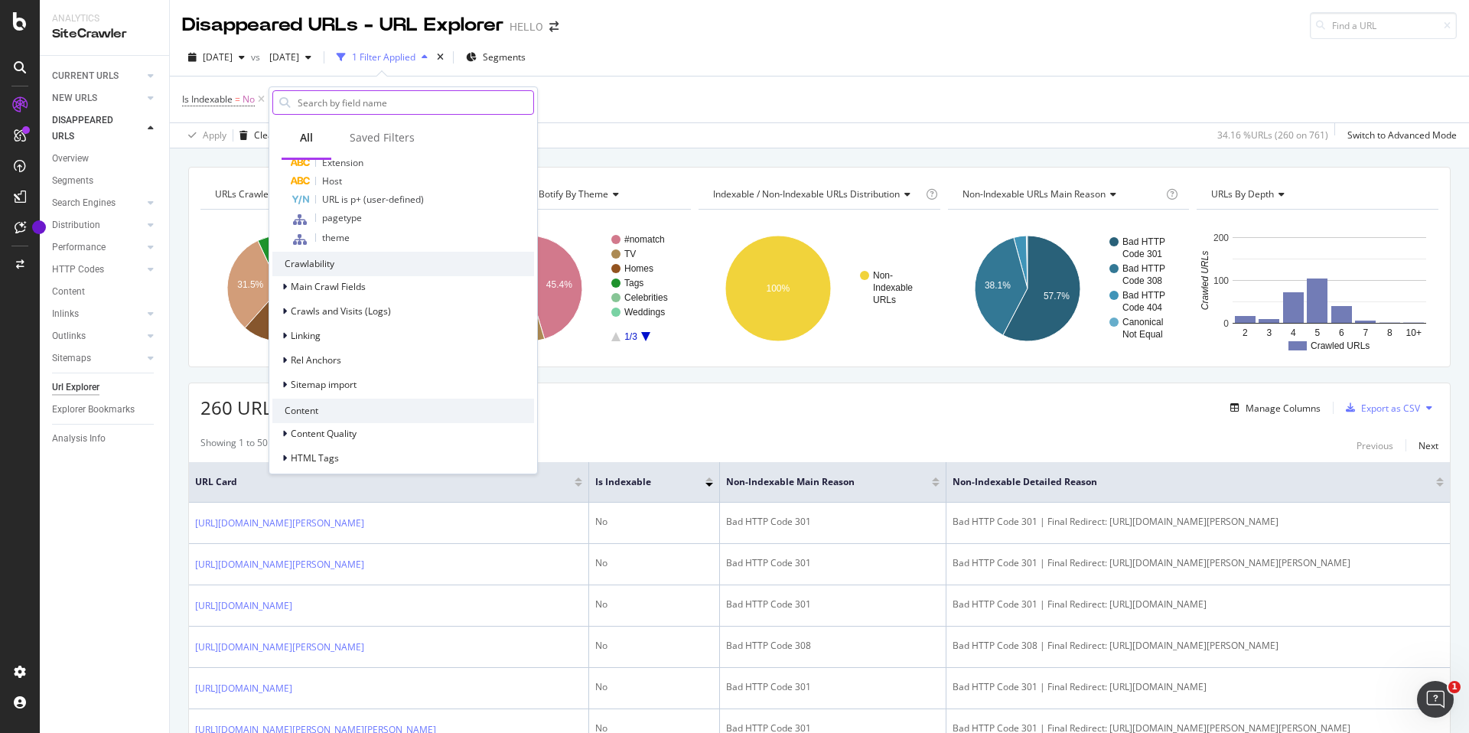
click at [344, 97] on input "text" at bounding box center [414, 102] width 237 height 23
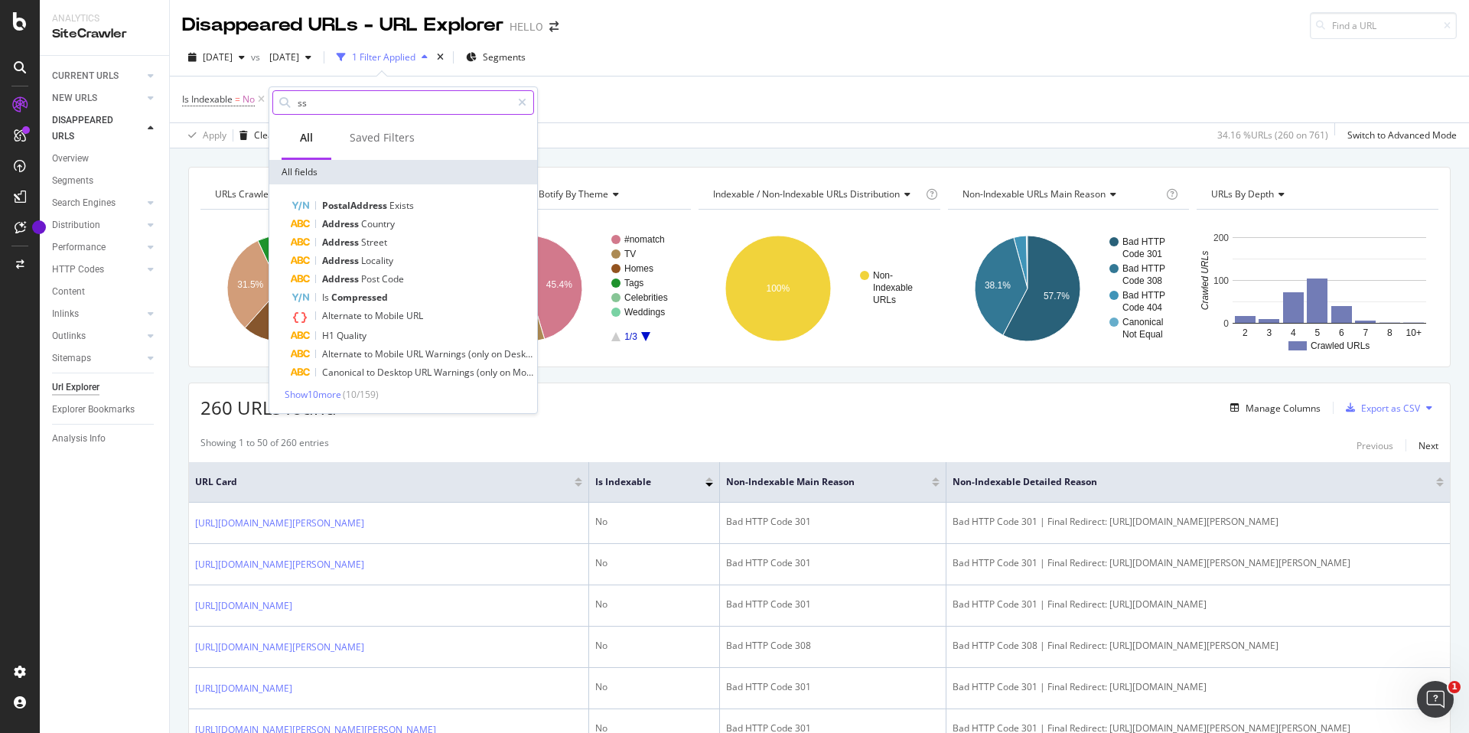
scroll to position [0, 0]
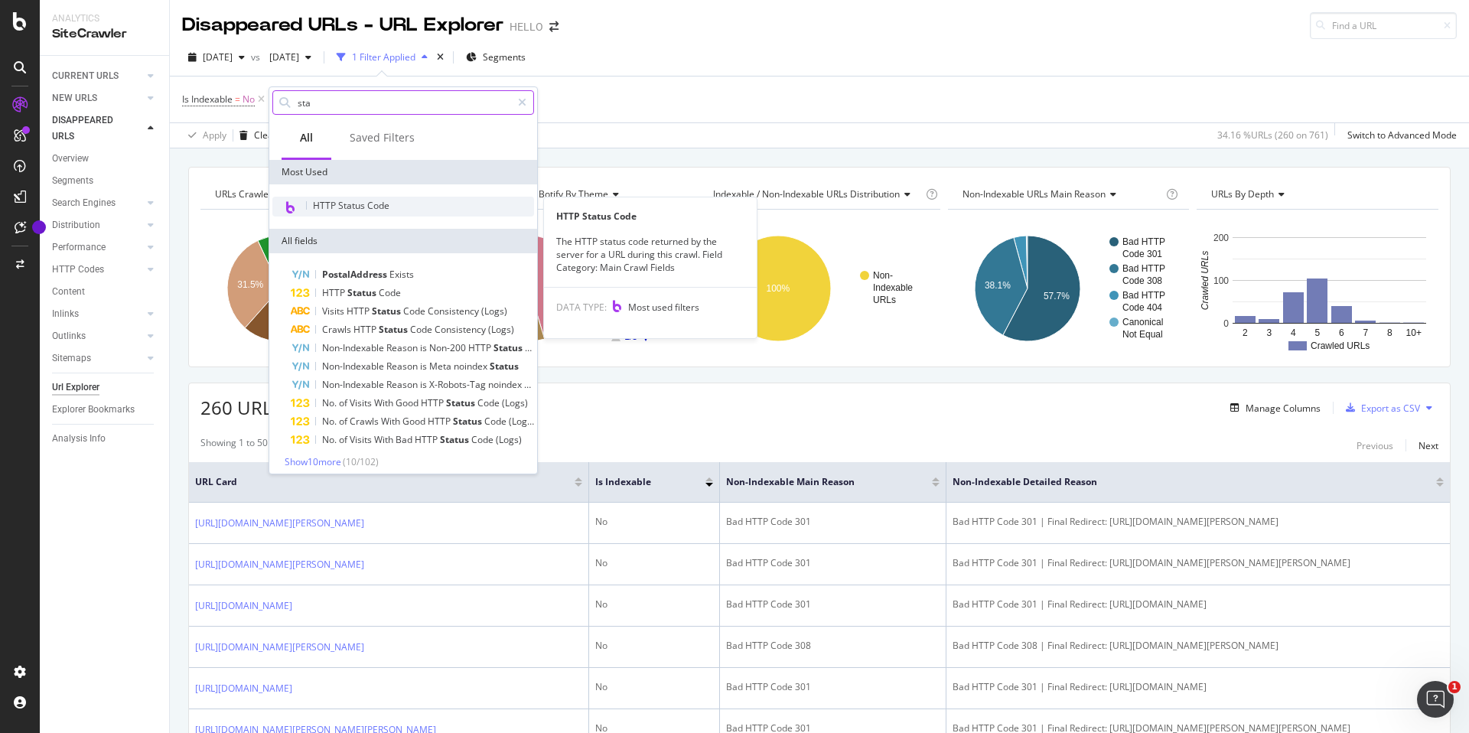
type input "sta"
click at [365, 204] on span "HTTP Status Code" at bounding box center [351, 205] width 77 height 13
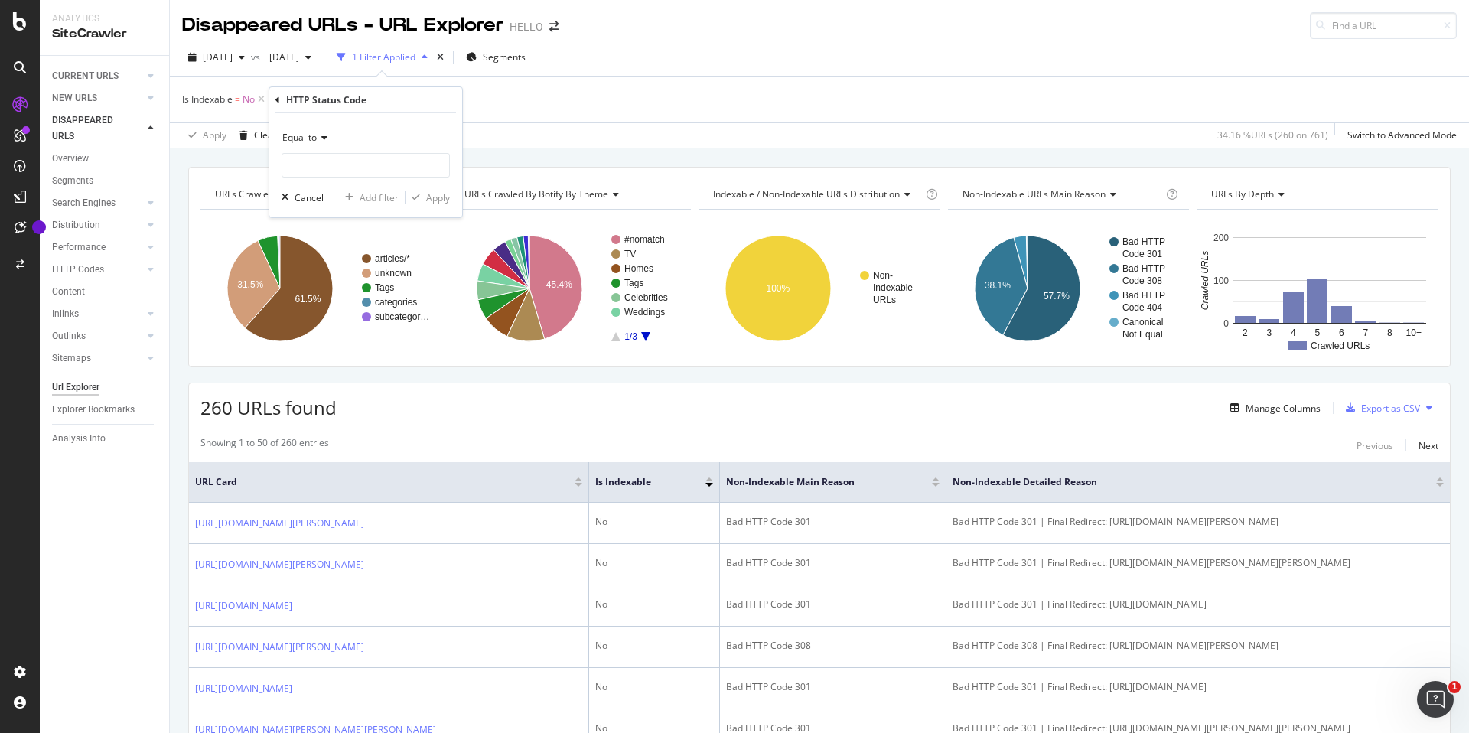
click at [365, 181] on div "Equal to Cancel Add filter Apply" at bounding box center [365, 165] width 193 height 104
drag, startPoint x: 380, startPoint y: 171, endPoint x: 391, endPoint y: 168, distance: 11.0
click at [383, 170] on input "number" at bounding box center [366, 165] width 168 height 24
click at [313, 238] on span "404" at bounding box center [348, 234] width 125 height 13
type input "404"
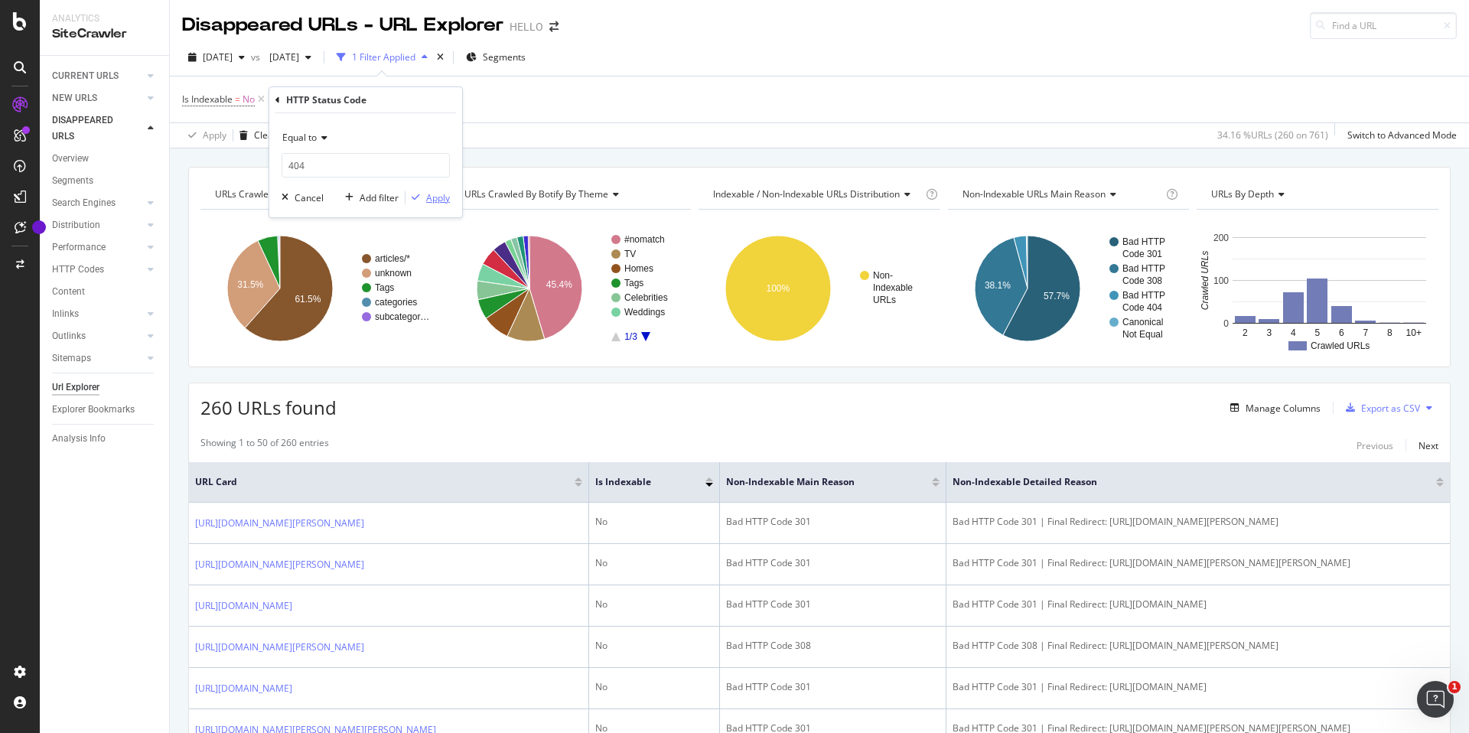
click at [445, 195] on div "Apply" at bounding box center [438, 197] width 24 height 13
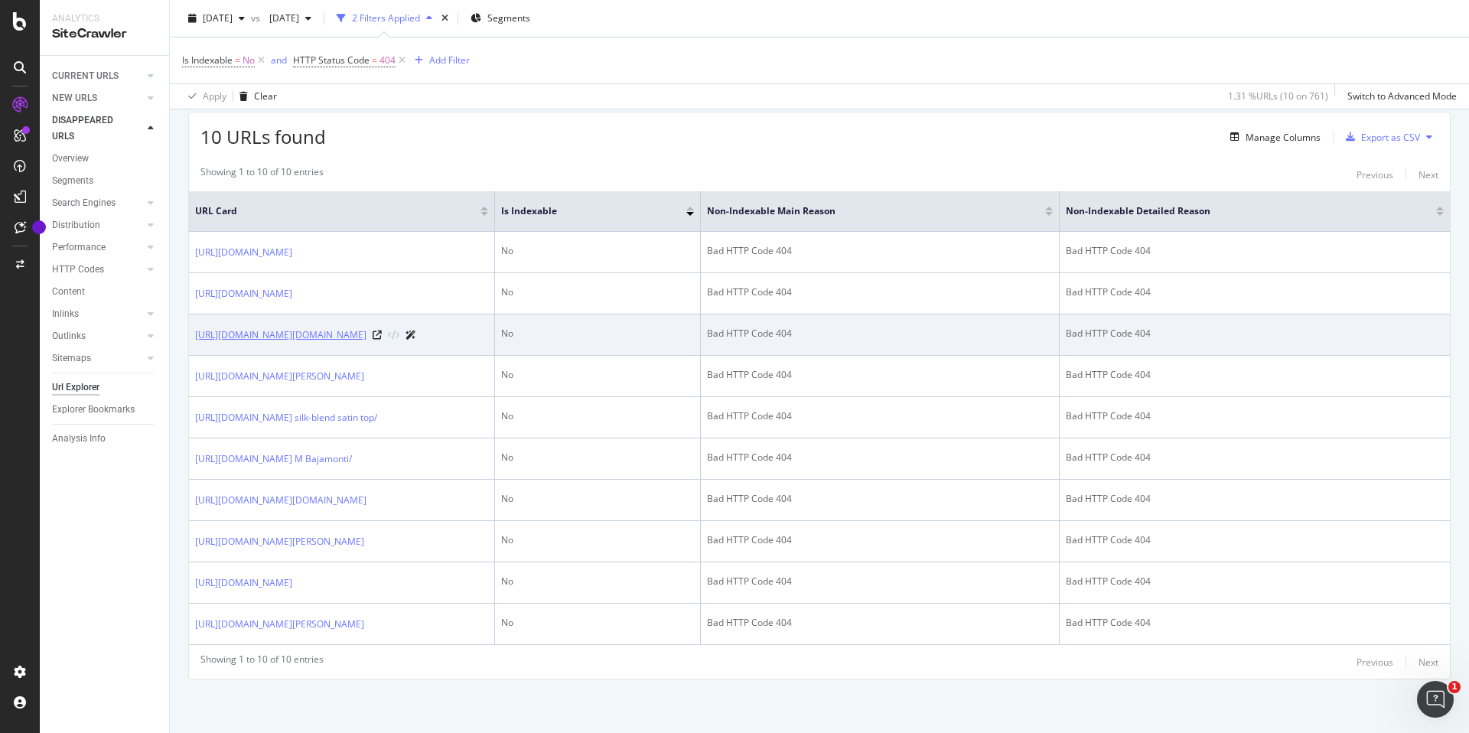
scroll to position [337, 0]
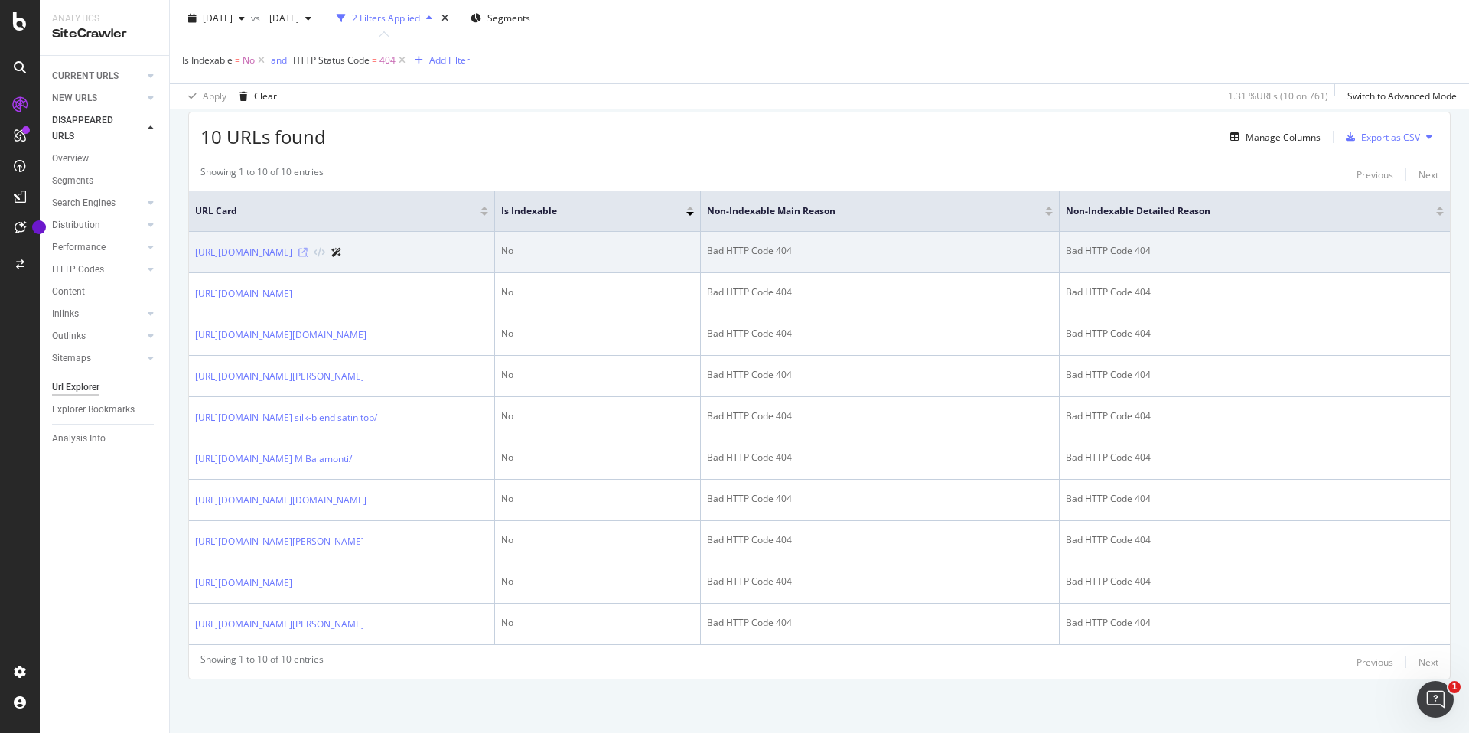
click at [308, 248] on icon at bounding box center [302, 252] width 9 height 9
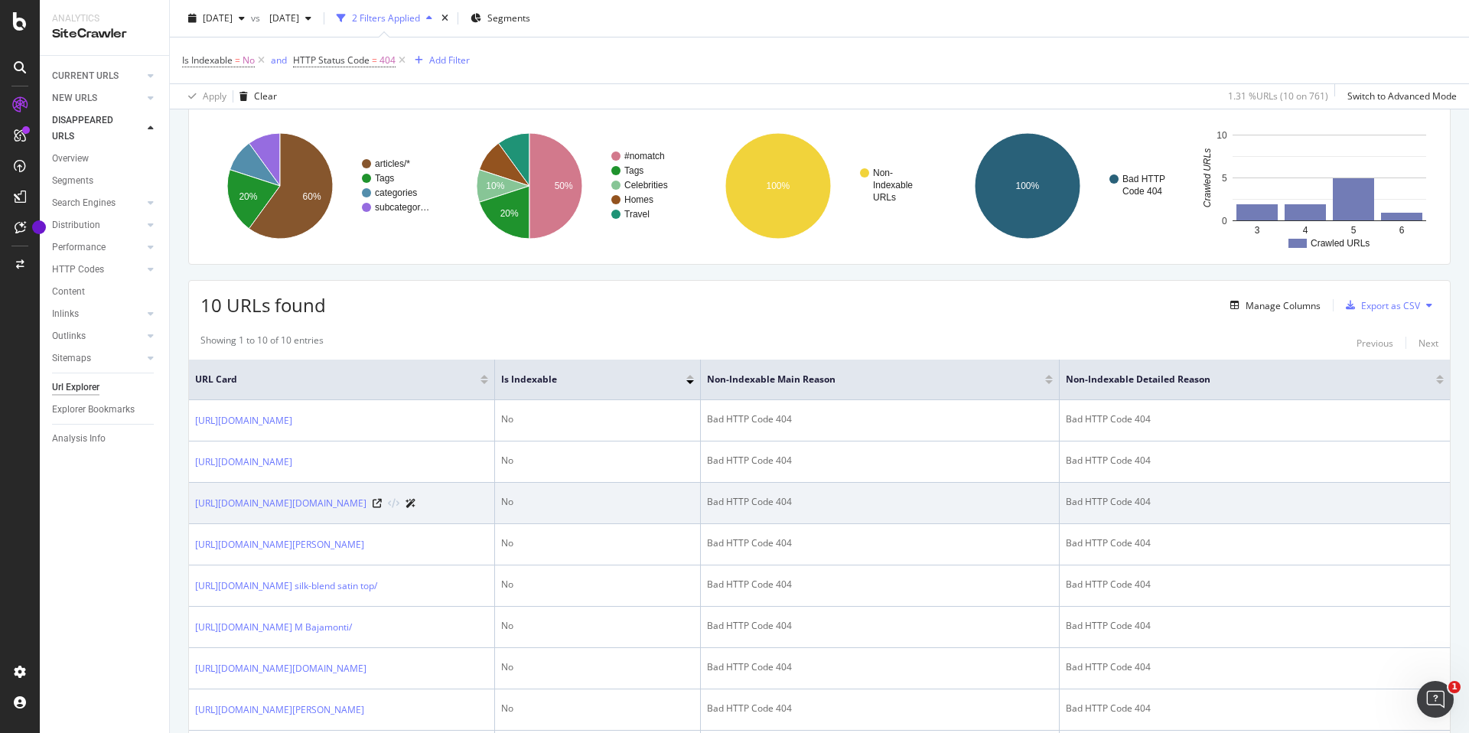
scroll to position [0, 0]
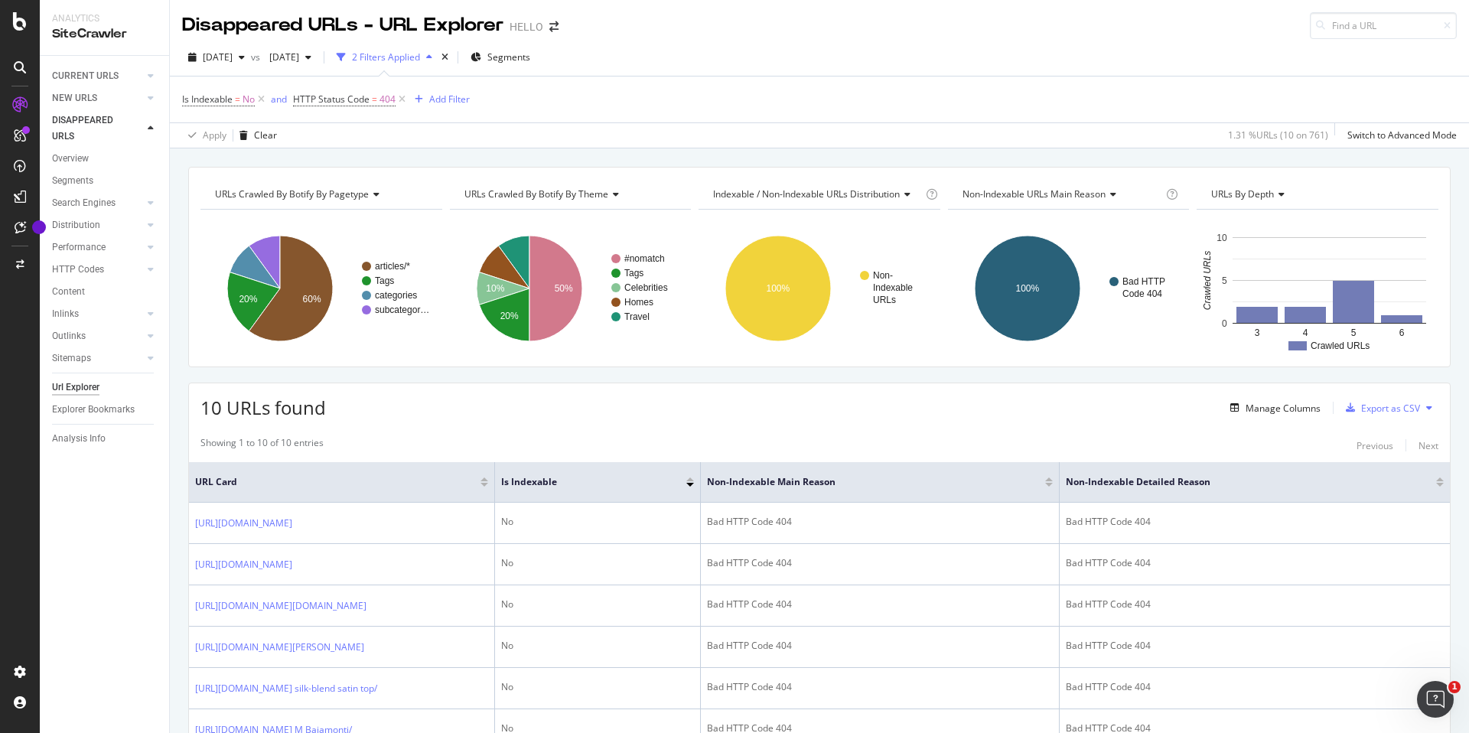
click at [85, 37] on div "SiteCrawler" at bounding box center [104, 34] width 105 height 18
click at [81, 123] on div "DISAPPEARED URLS" at bounding box center [90, 128] width 77 height 32
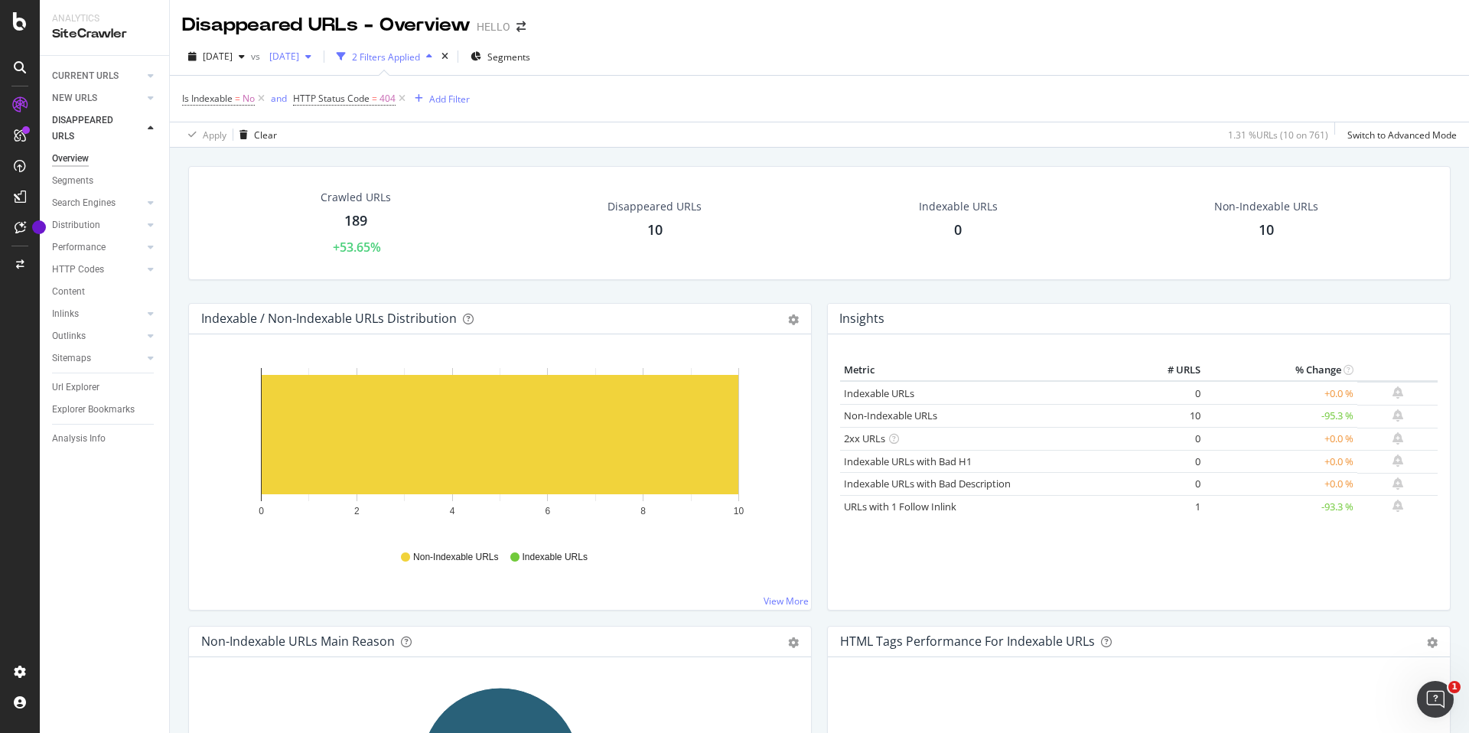
click at [299, 59] on span "[DATE]" at bounding box center [281, 56] width 36 height 13
click at [347, 170] on div "[DATE]" at bounding box center [339, 168] width 82 height 14
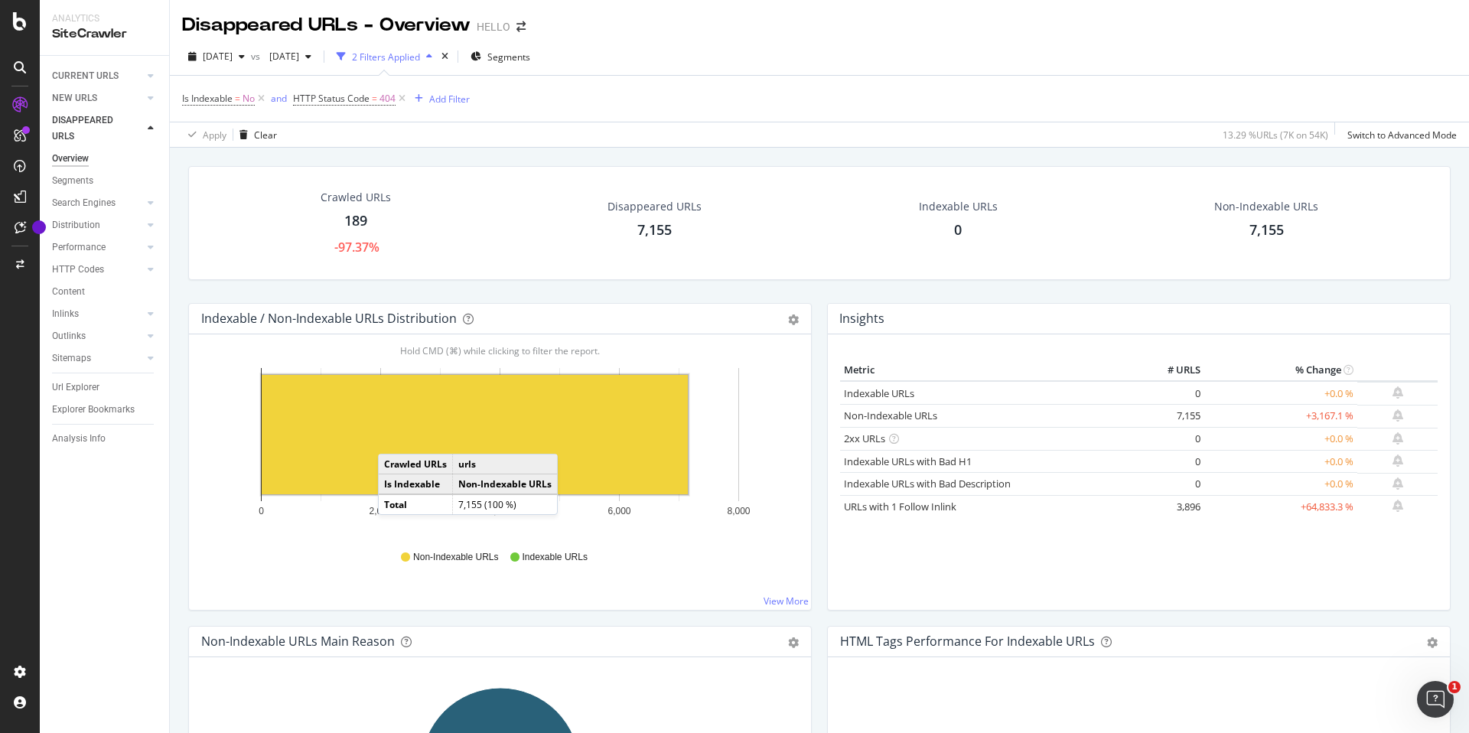
click at [393, 438] on rect "A chart." at bounding box center [475, 434] width 426 height 119
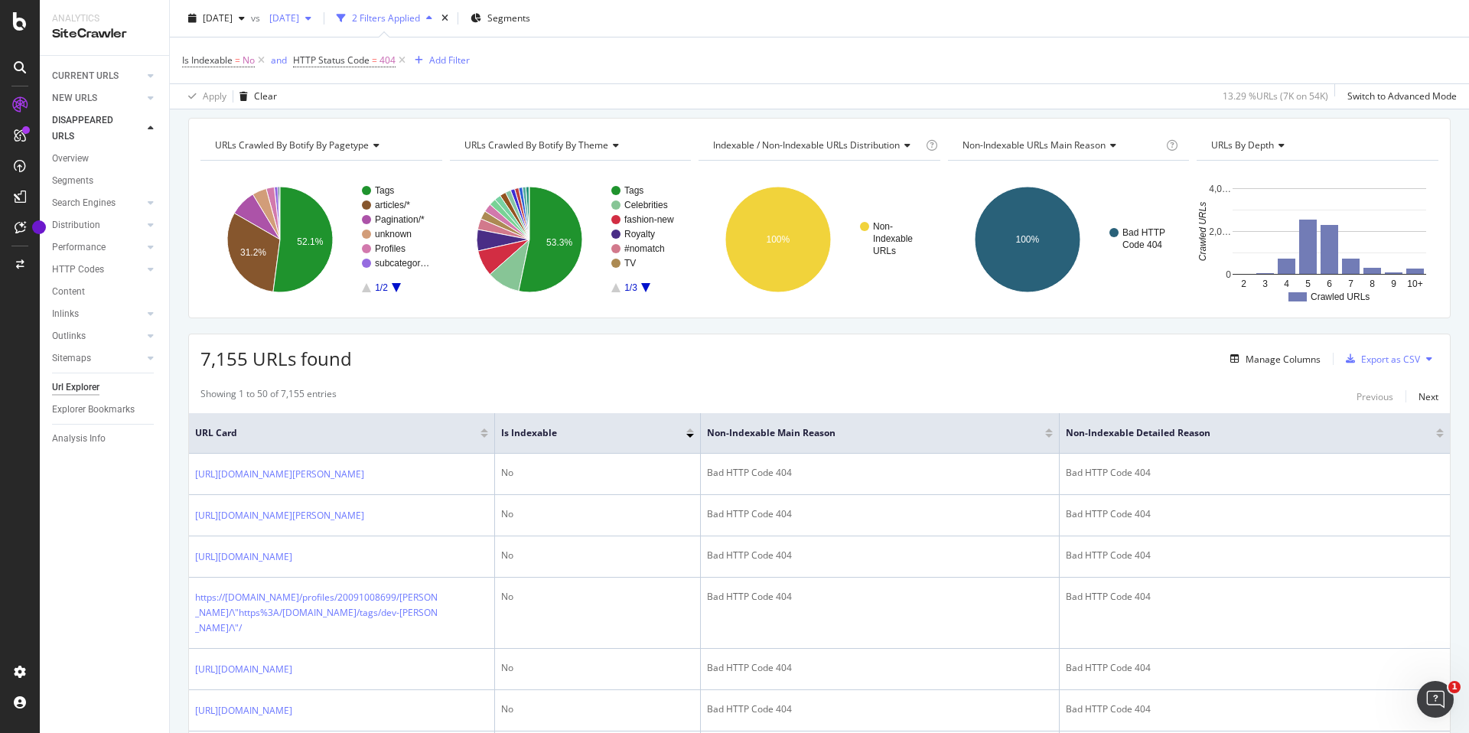
scroll to position [48, 0]
click at [299, 23] on span "[DATE]" at bounding box center [281, 17] width 36 height 13
click at [350, 110] on div "2023 Nov. 17th 383K URLs" at bounding box center [376, 101] width 182 height 22
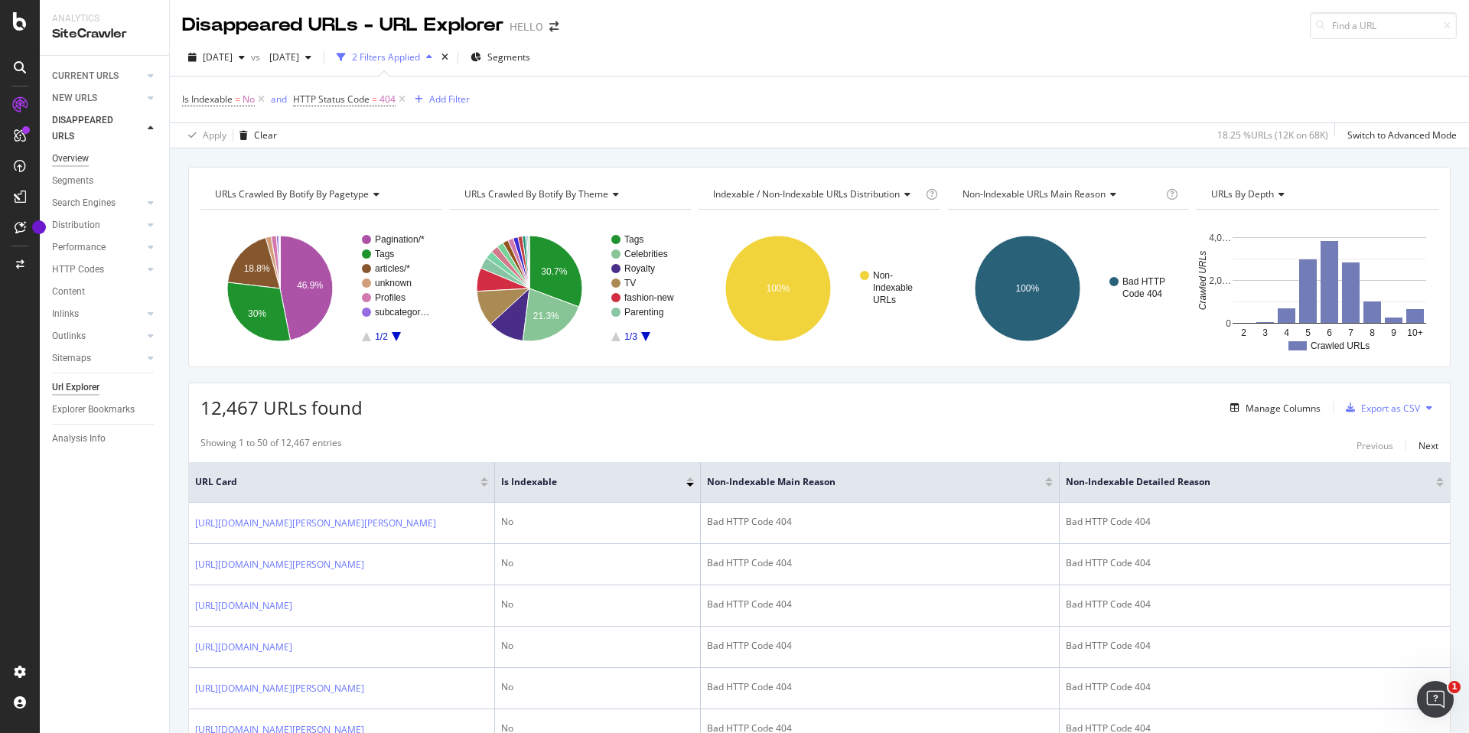
click at [75, 153] on div "Overview" at bounding box center [70, 159] width 37 height 16
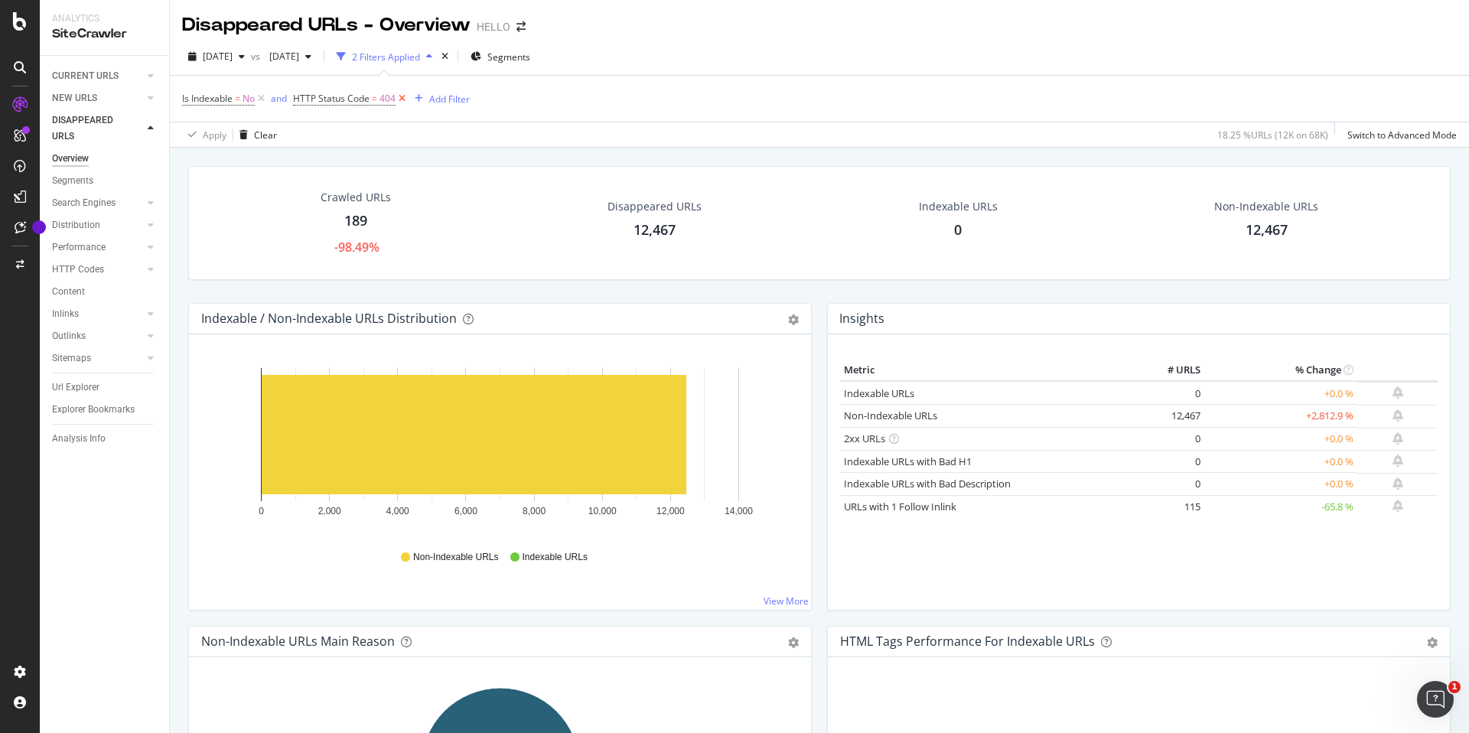
click at [402, 100] on icon at bounding box center [402, 98] width 13 height 15
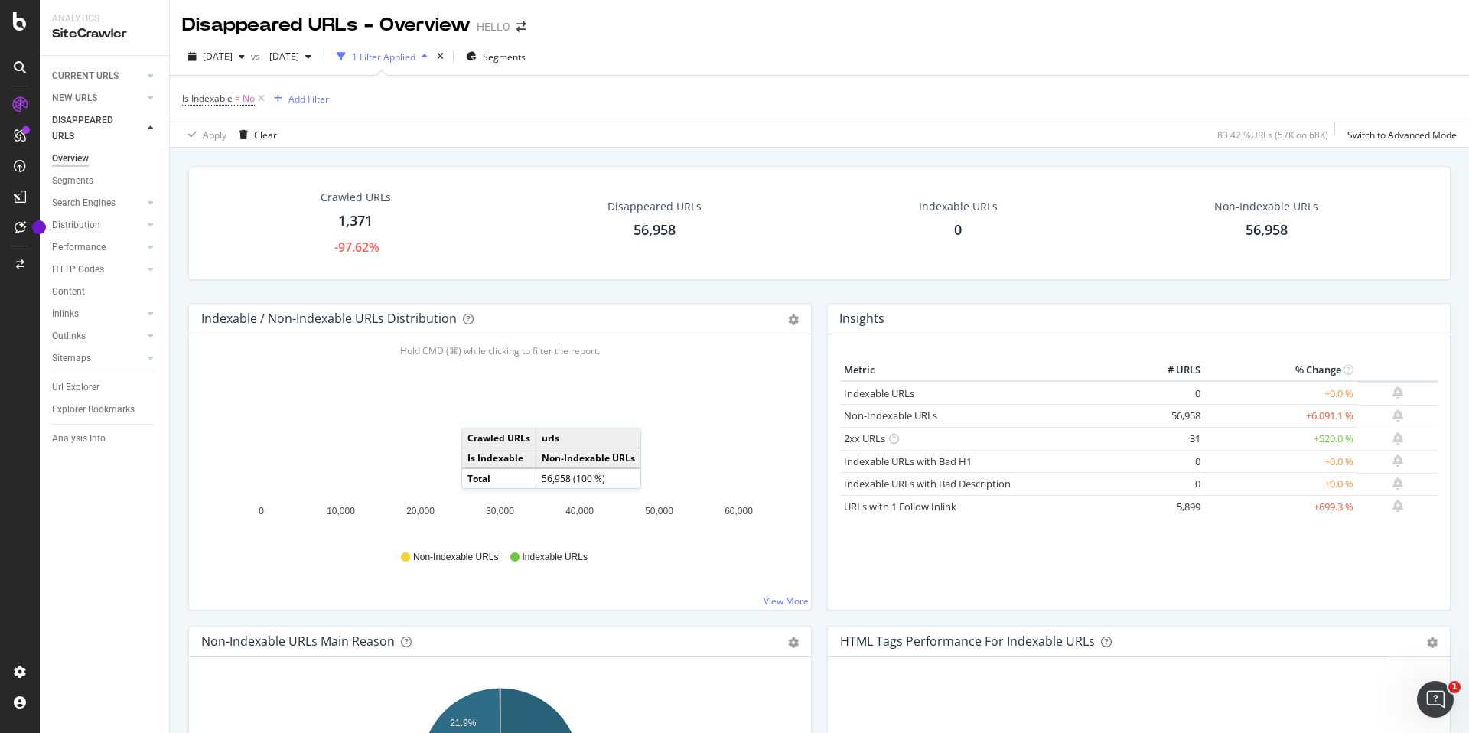
scroll to position [19, 0]
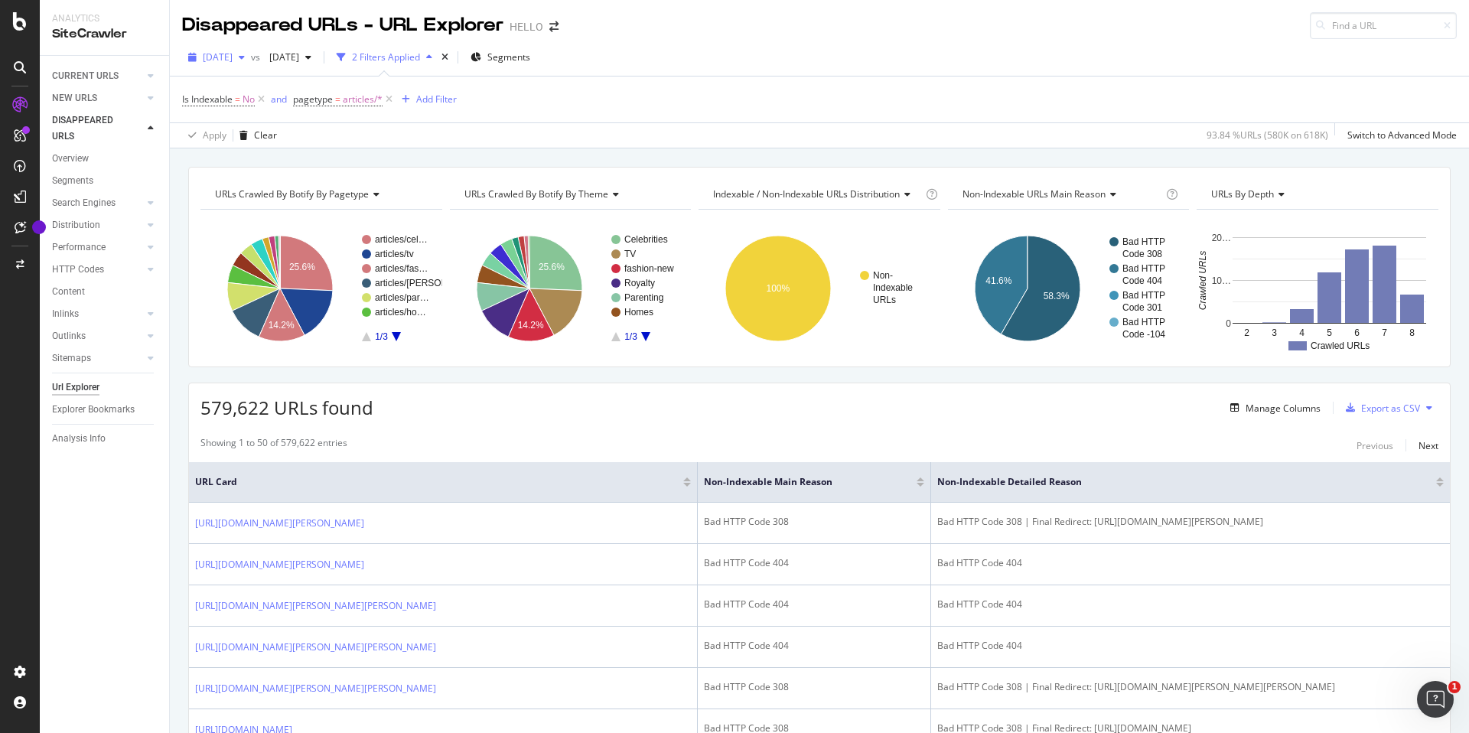
click at [233, 62] on span "[DATE]" at bounding box center [218, 57] width 30 height 13
click at [251, 135] on div "[DATE]" at bounding box center [245, 135] width 82 height 14
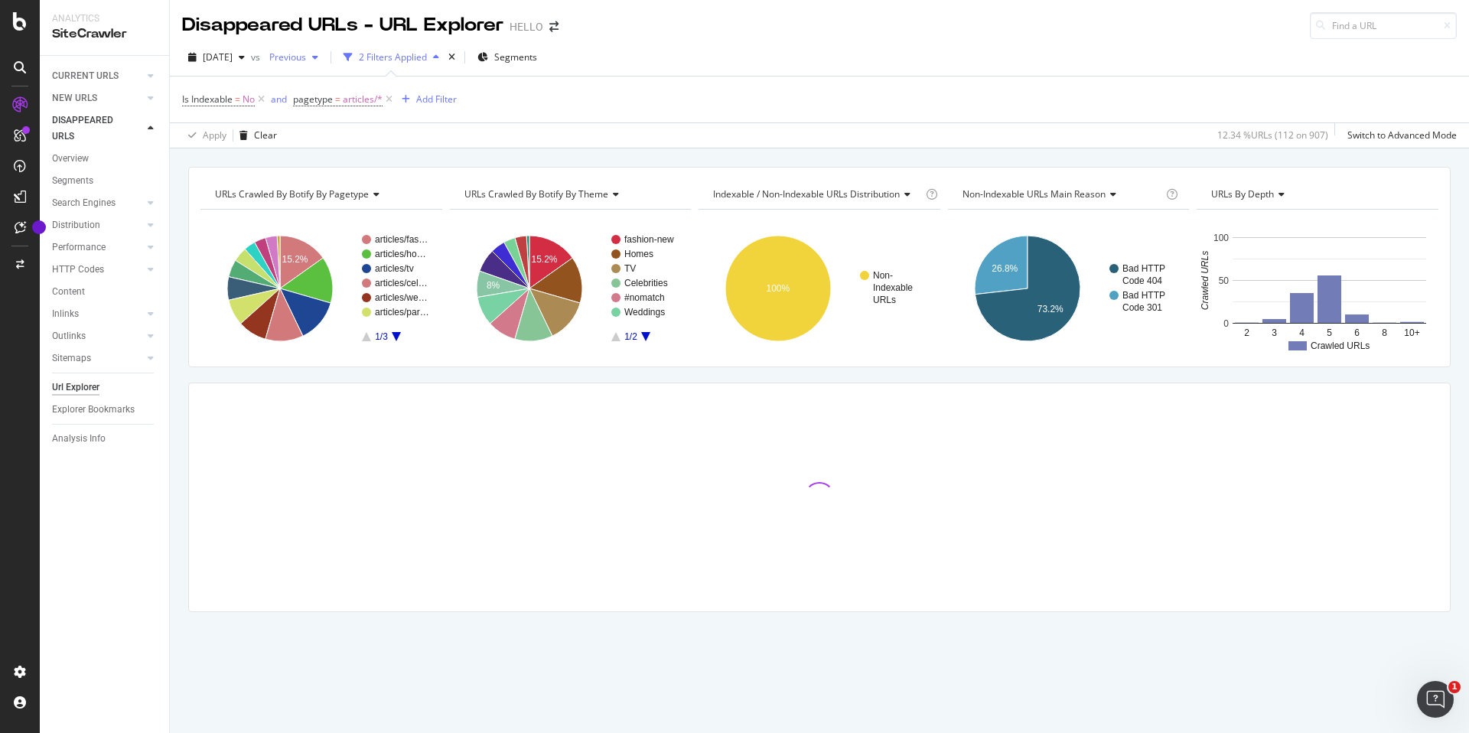
click at [306, 56] on span "Previous" at bounding box center [284, 57] width 43 height 13
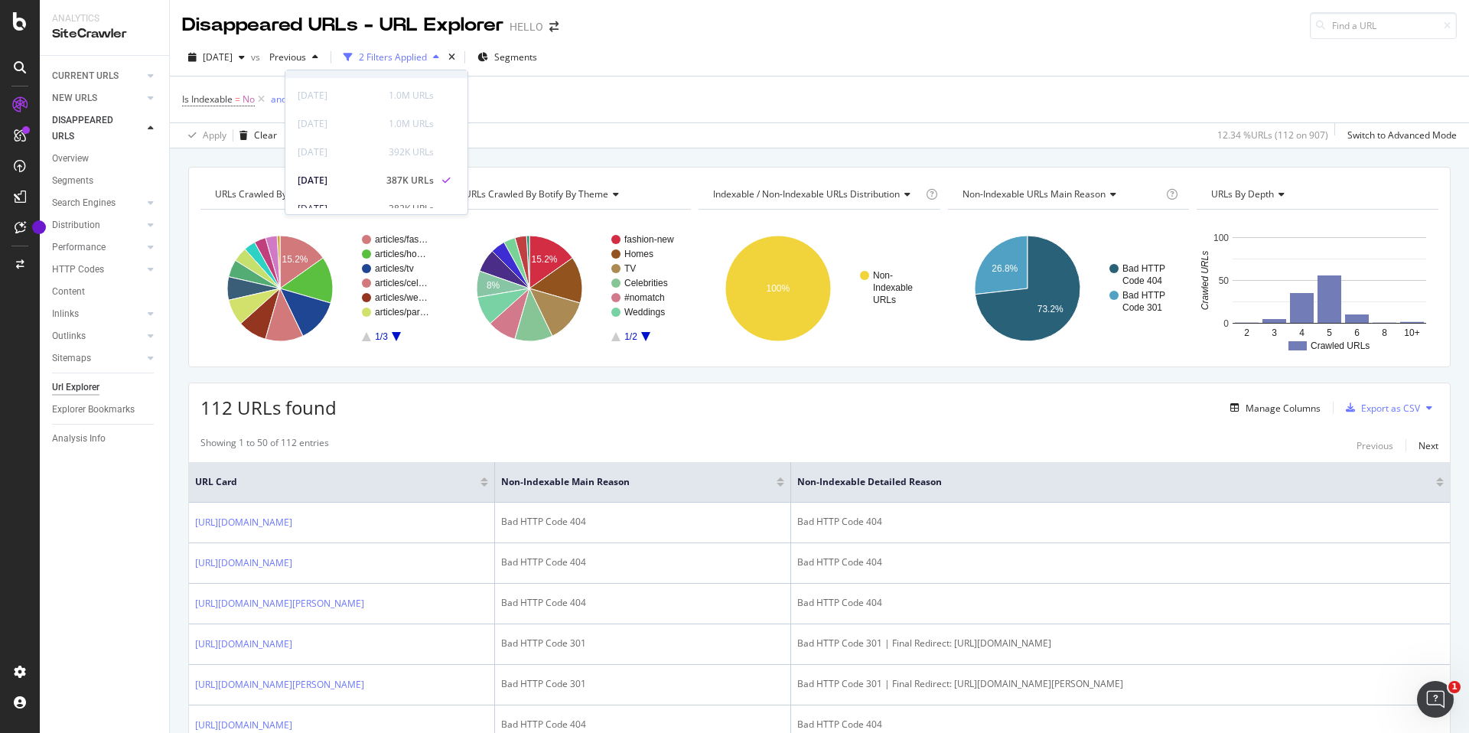
scroll to position [373, 0]
click at [644, 86] on div "Is Indexable = No and pagetype = articles/* Add Filter" at bounding box center [819, 100] width 1275 height 46
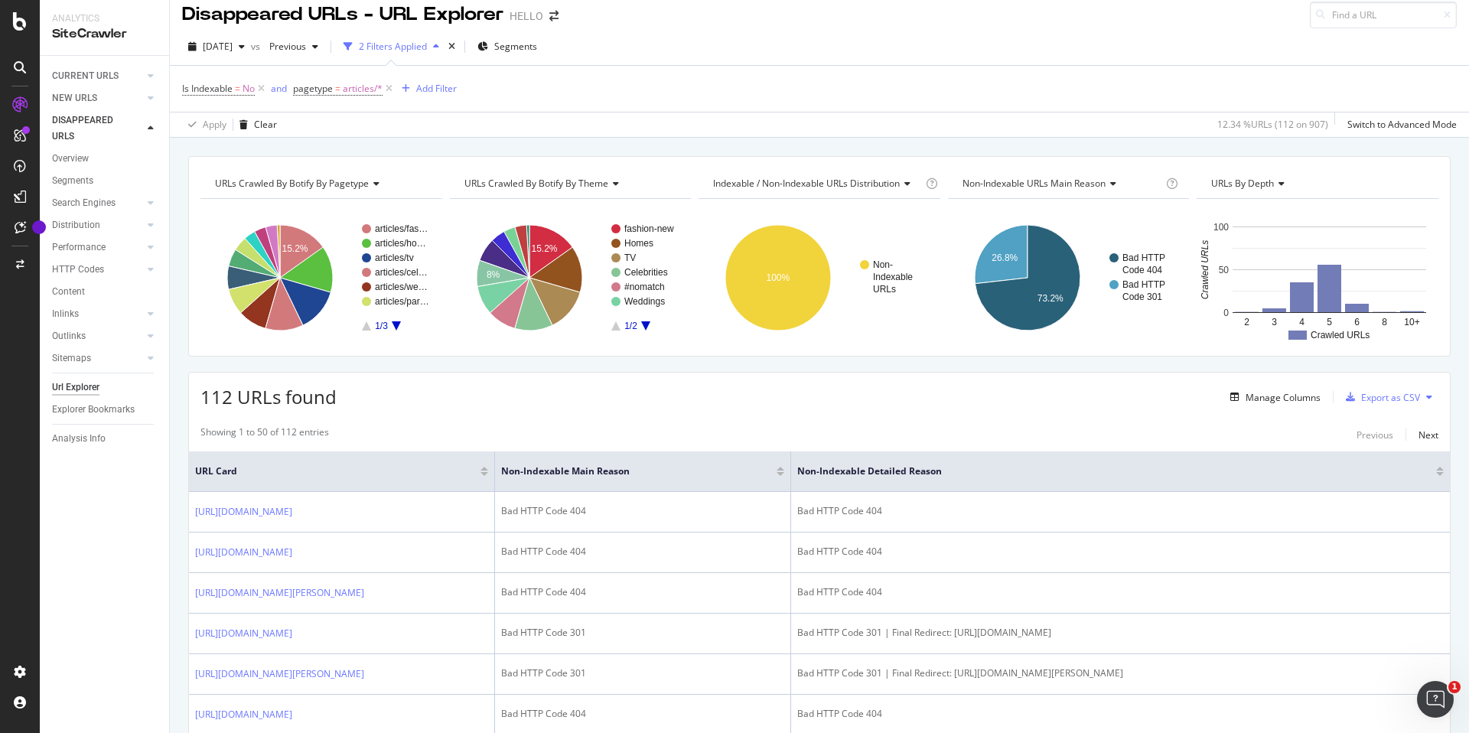
scroll to position [0, 0]
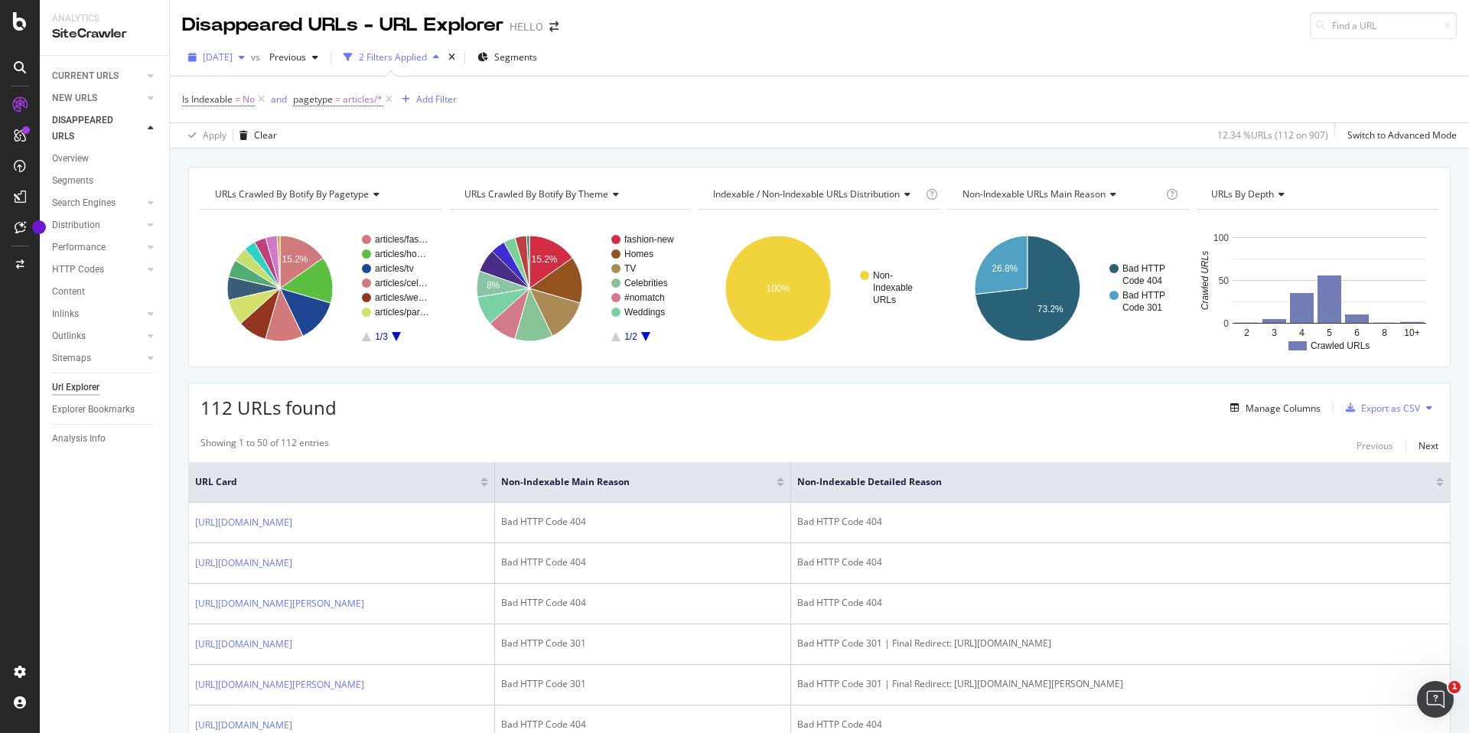
click at [220, 53] on span "[DATE]" at bounding box center [218, 57] width 30 height 13
click at [253, 132] on div "[DATE]" at bounding box center [245, 137] width 82 height 14
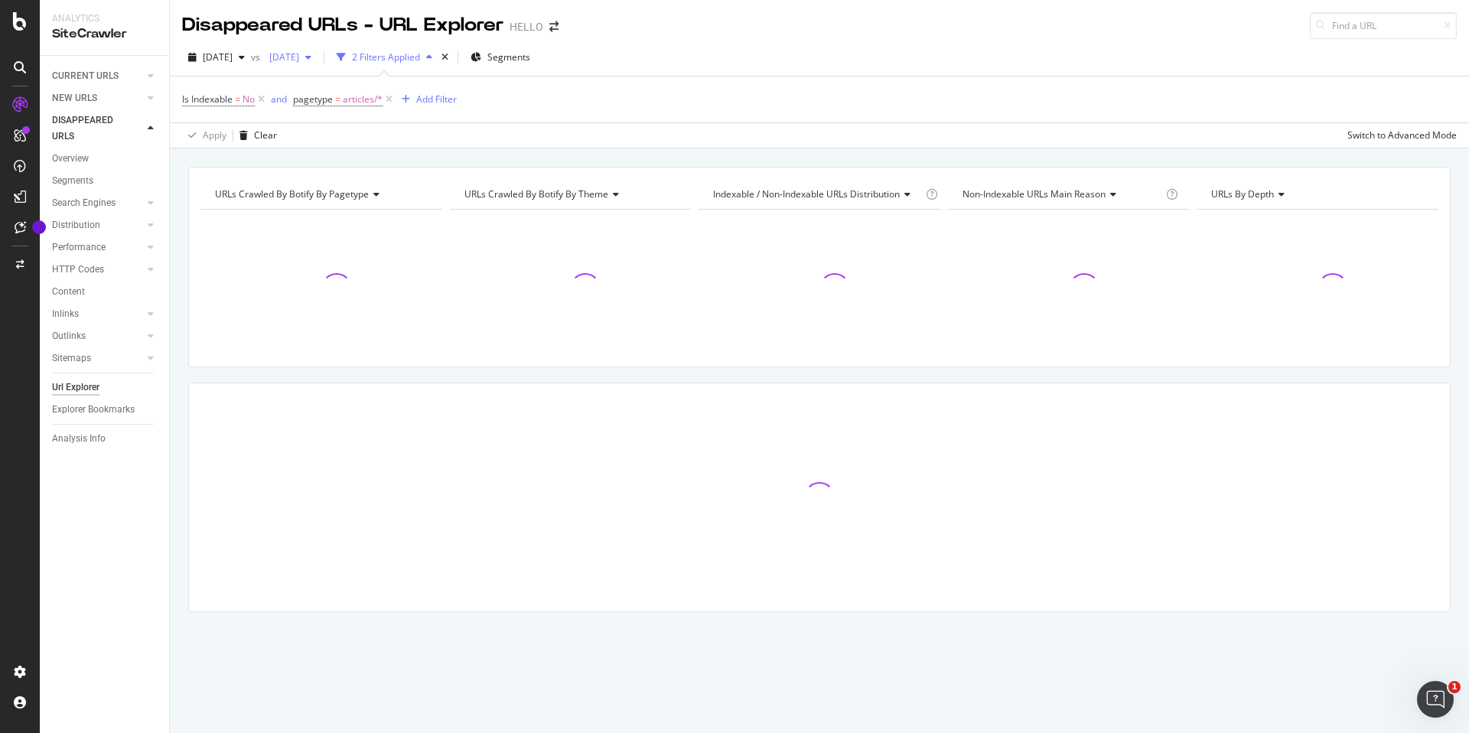
click at [299, 57] on span "[DATE]" at bounding box center [281, 57] width 36 height 13
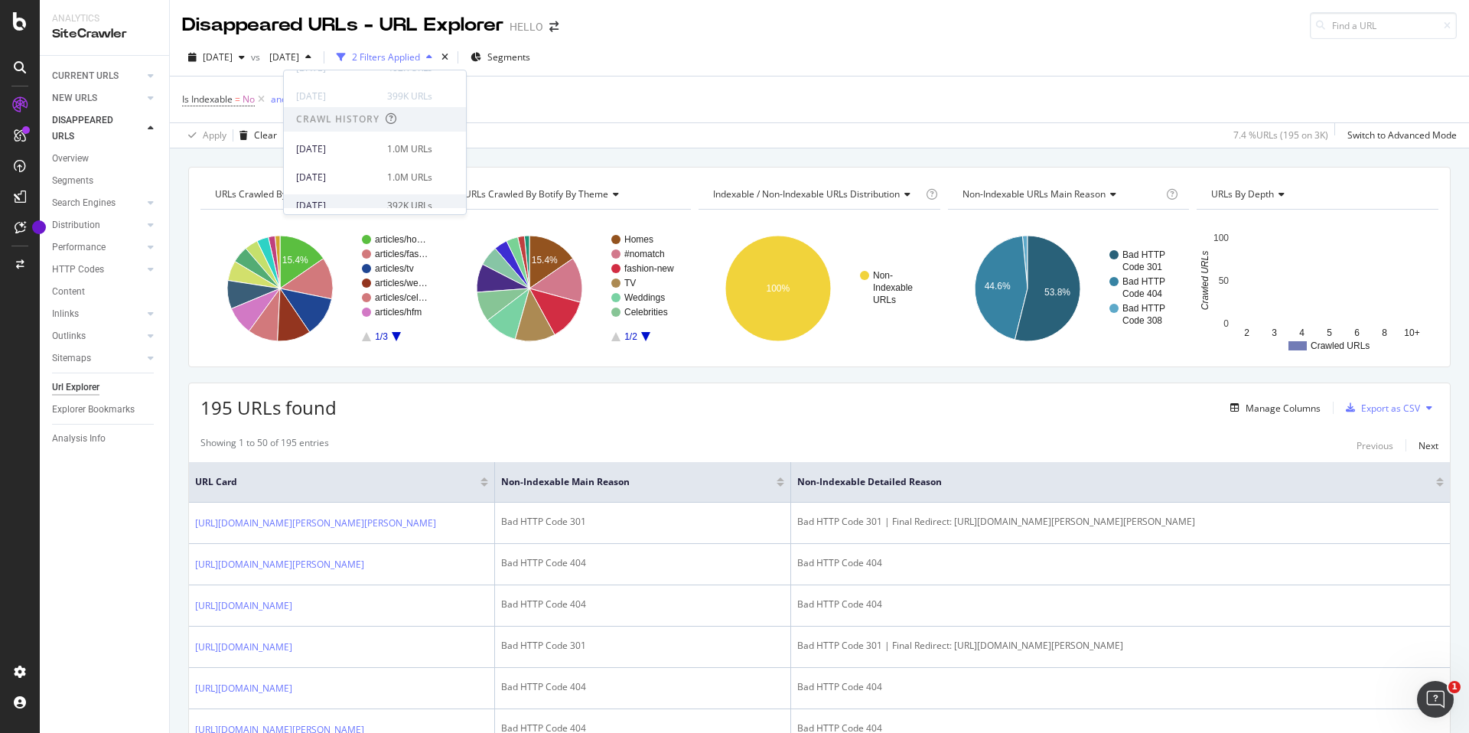
scroll to position [268, 0]
click at [318, 151] on div "[DATE]" at bounding box center [337, 152] width 82 height 14
